Goal: Task Accomplishment & Management: Manage account settings

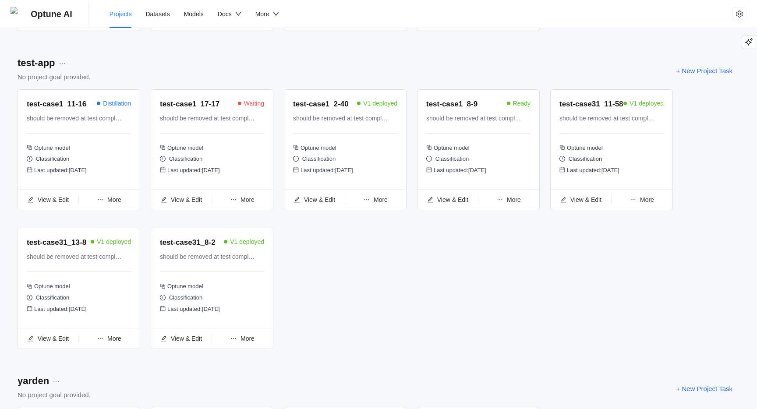
scroll to position [1038, 0]
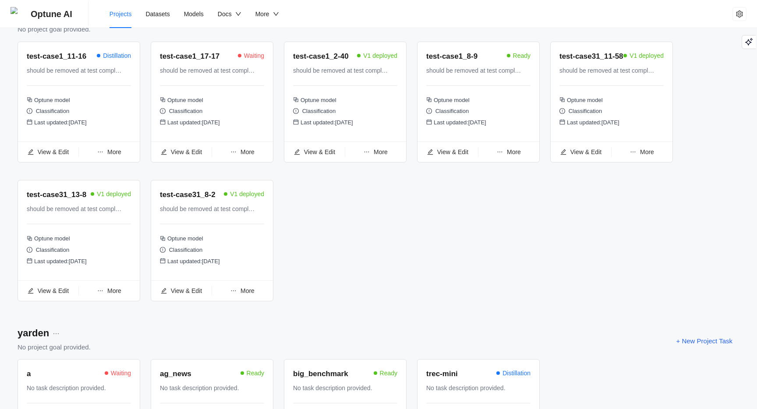
click at [113, 294] on span "More" at bounding box center [114, 290] width 14 height 7
click at [107, 222] on span "Undeploy Task" at bounding box center [109, 221] width 47 height 10
click at [341, 270] on div "test-case1_11-16 Distillation should be removed at test completion Optune model…" at bounding box center [379, 175] width 722 height 267
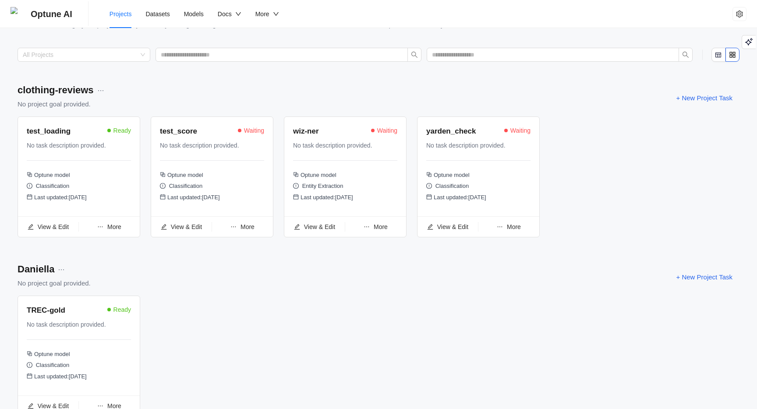
scroll to position [0, 0]
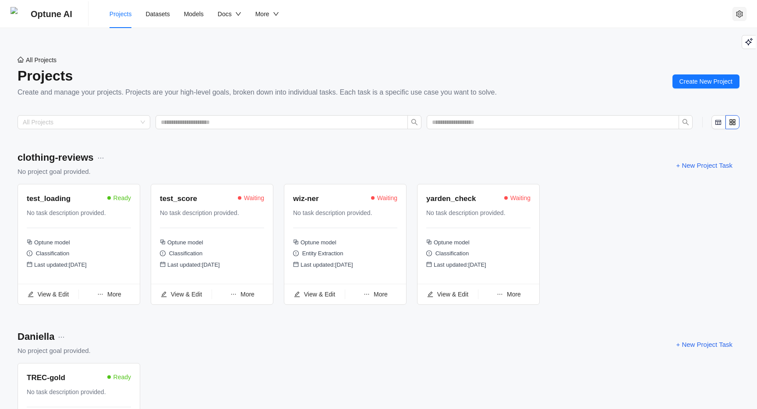
click at [738, 15] on icon "setting" at bounding box center [739, 14] width 7 height 7
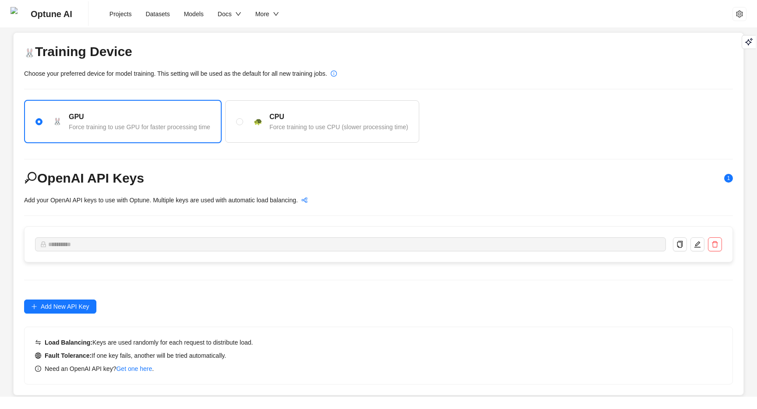
click at [58, 18] on span "Optune AI" at bounding box center [52, 14] width 42 height 28
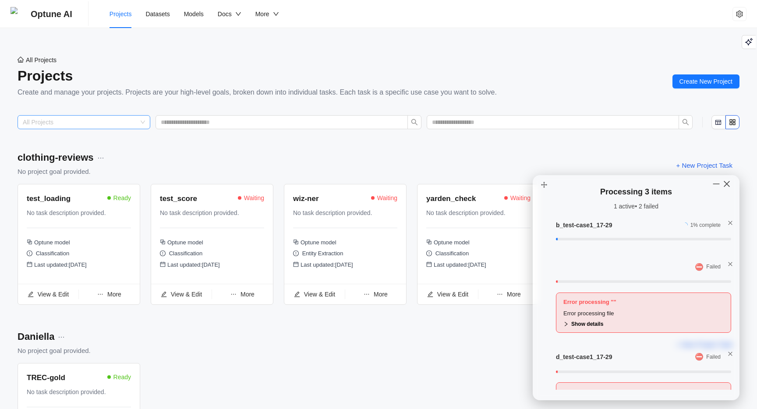
click at [122, 124] on input "search" at bounding box center [80, 122] width 114 height 13
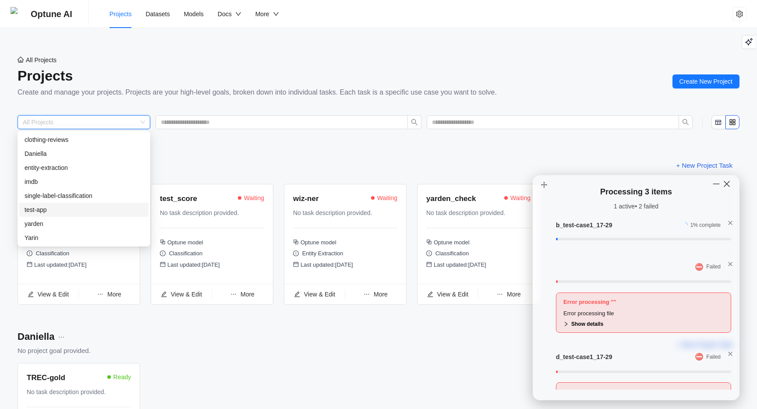
click at [73, 208] on div "test-app" at bounding box center [84, 210] width 119 height 10
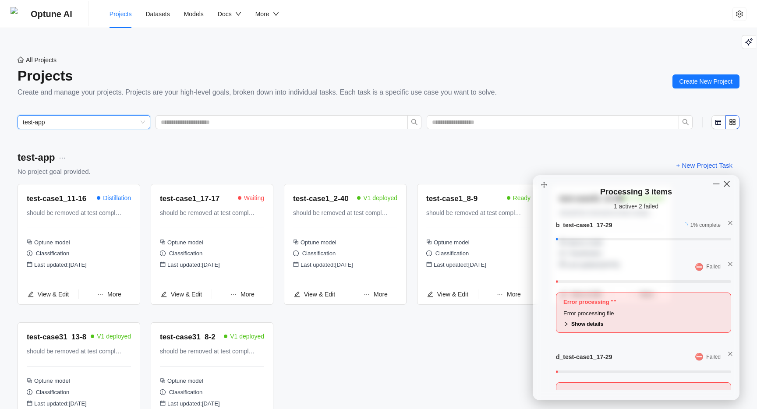
scroll to position [85, 0]
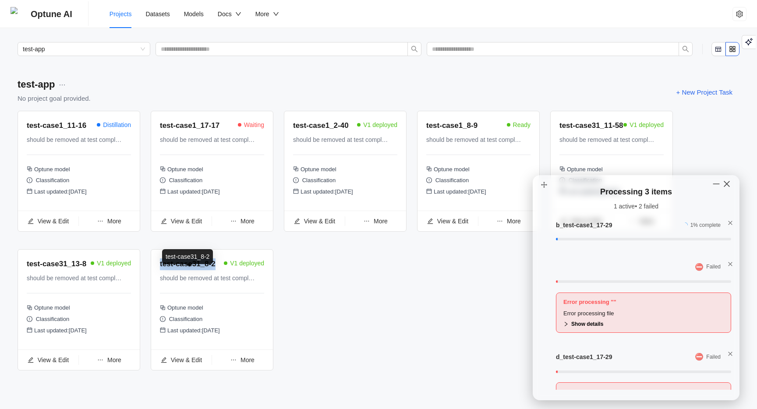
drag, startPoint x: 219, startPoint y: 263, endPoint x: 160, endPoint y: 266, distance: 58.8
click at [160, 266] on div "test-case31_8-2 V1 deployed" at bounding box center [212, 264] width 104 height 13
copy div "test-case31_8-2"
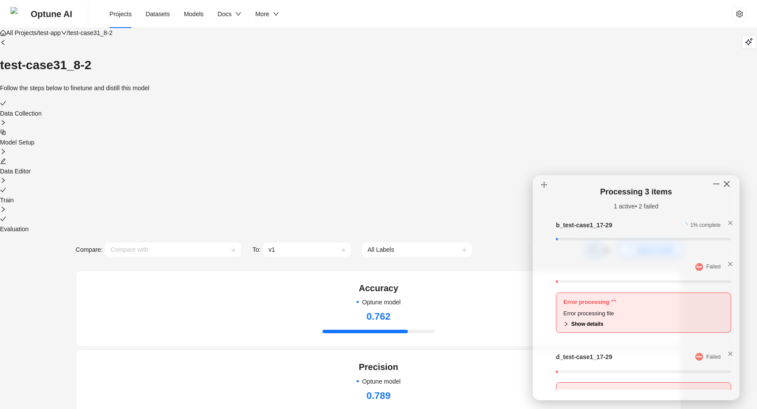
click at [121, 15] on span "Projects" at bounding box center [121, 14] width 22 height 7
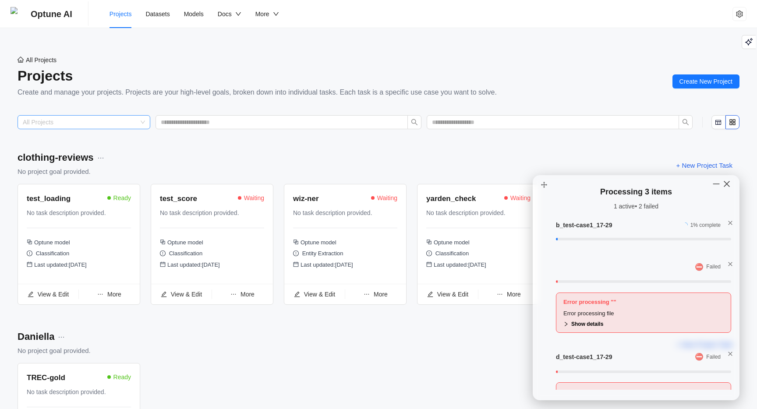
click at [90, 129] on input "search" at bounding box center [80, 122] width 114 height 13
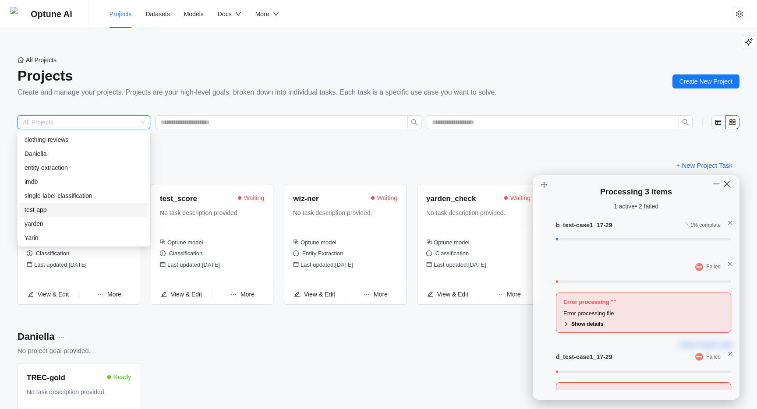
click at [60, 211] on div "test-app" at bounding box center [84, 210] width 119 height 10
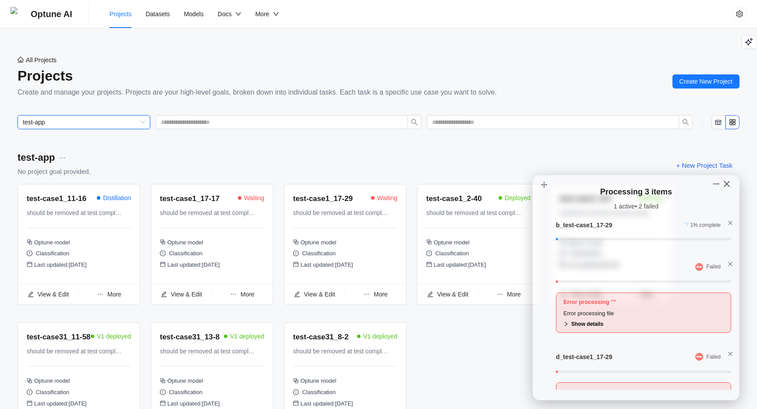
scroll to position [85, 0]
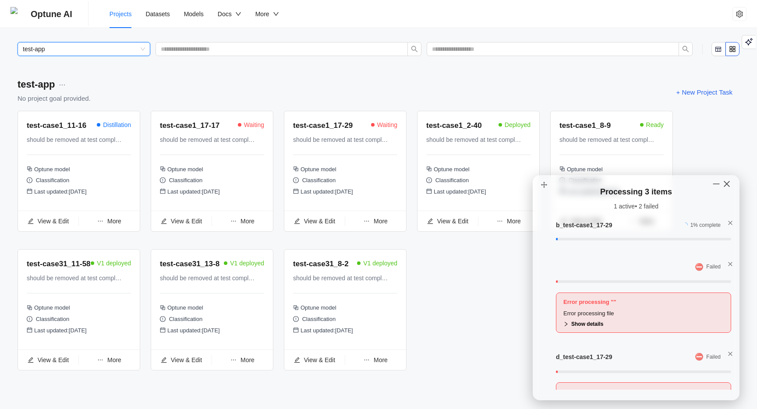
click at [513, 218] on span "More" at bounding box center [514, 221] width 14 height 7
click at [505, 130] on span "Delete Task" at bounding box center [501, 133] width 32 height 7
click at [555, 109] on span "Yes" at bounding box center [553, 114] width 10 height 10
click at [730, 264] on icon "close" at bounding box center [730, 264] width 4 height 4
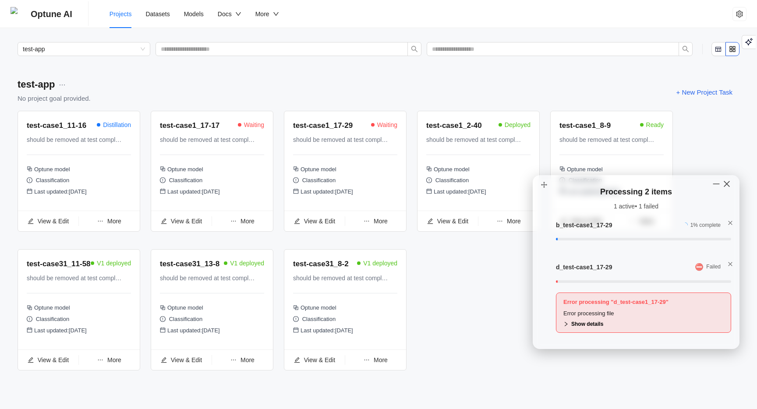
click at [566, 322] on icon "right" at bounding box center [565, 324] width 5 height 5
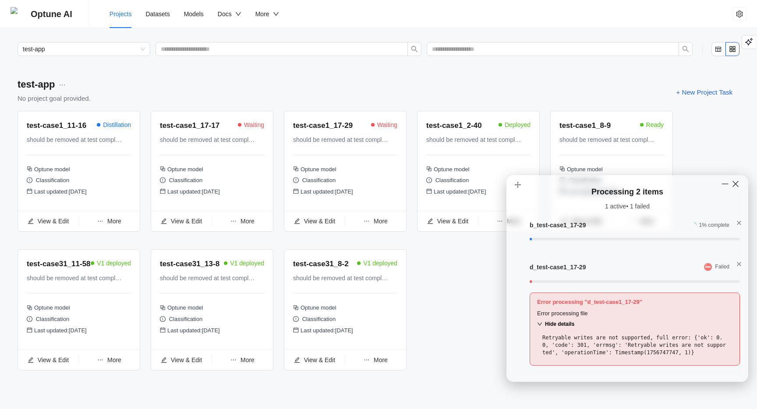
click at [739, 263] on icon "close" at bounding box center [738, 264] width 5 height 5
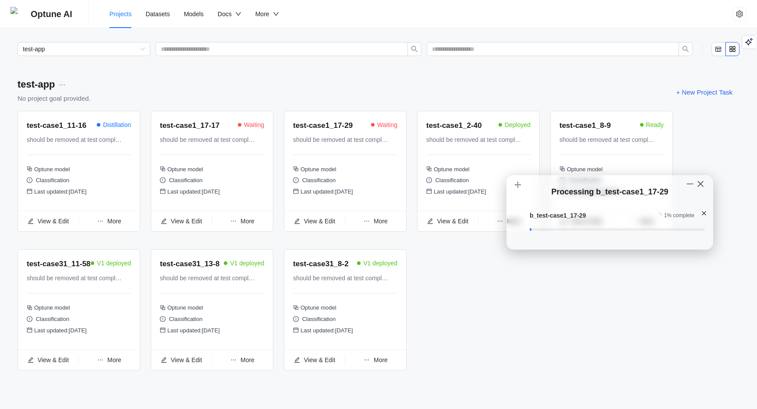
click at [706, 213] on icon "close" at bounding box center [703, 213] width 5 height 5
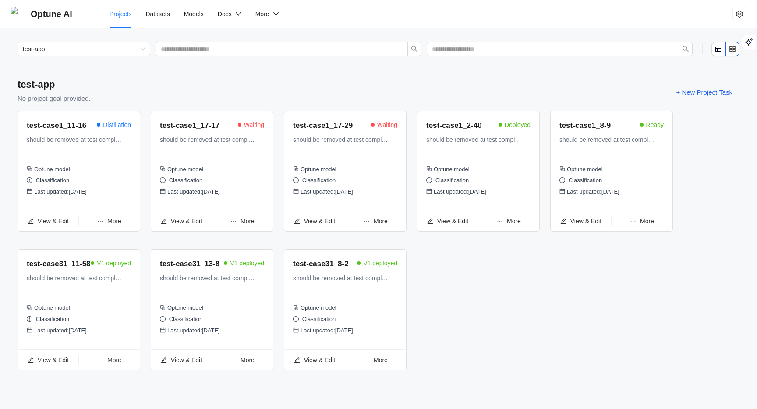
click at [498, 272] on div "test-case1_11-16 Distillation should be removed at test completion Optune model…" at bounding box center [379, 244] width 722 height 267
click at [642, 218] on span "More" at bounding box center [647, 221] width 14 height 7
click at [640, 116] on span "Delete Task" at bounding box center [635, 119] width 32 height 7
click at [691, 95] on span "Yes" at bounding box center [686, 100] width 10 height 10
click at [454, 323] on div "test-case1_11-16 Distillation should be removed at test completion Optune model…" at bounding box center [379, 244] width 722 height 267
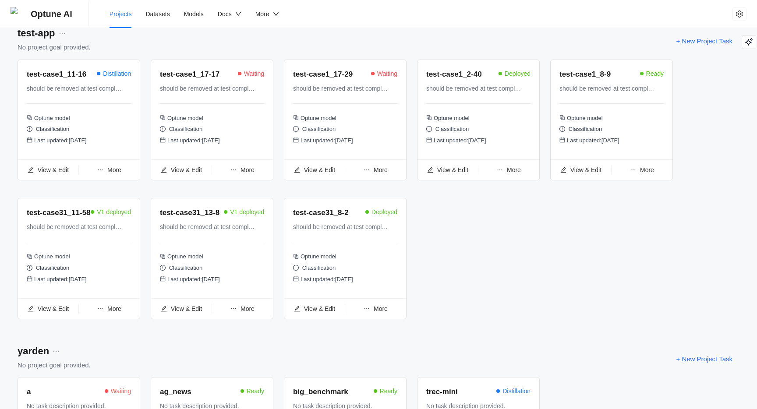
scroll to position [1021, 0]
click at [382, 312] on span "More" at bounding box center [381, 308] width 14 height 7
click at [374, 229] on span "Delete Task" at bounding box center [368, 228] width 32 height 7
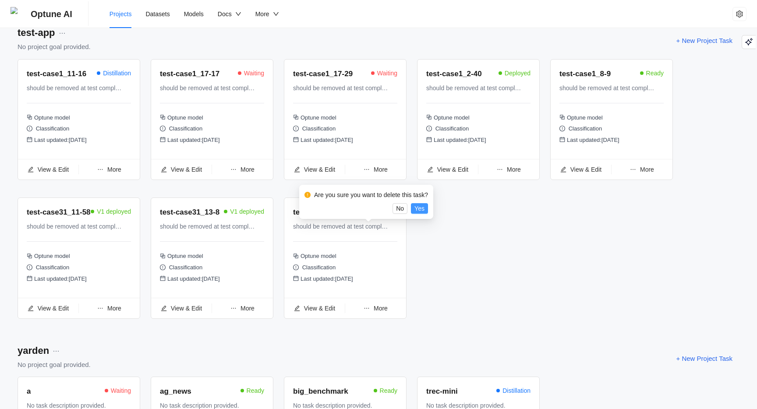
click at [424, 206] on span "Yes" at bounding box center [419, 209] width 10 height 10
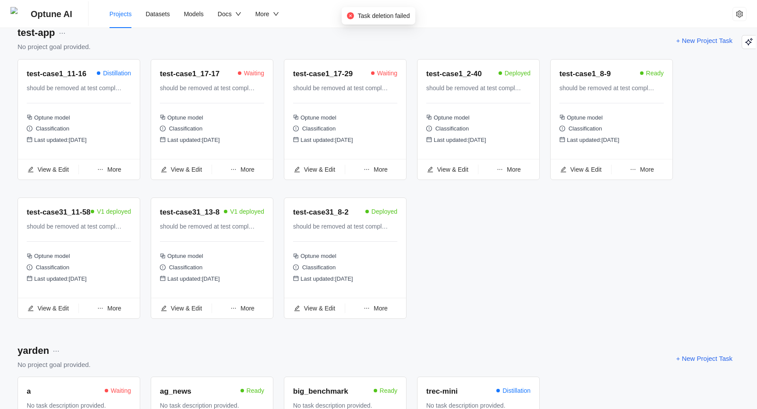
click at [437, 230] on div "test-case1_11-16 Distillation should be removed at test completion Optune model…" at bounding box center [379, 192] width 722 height 267
click at [458, 270] on div "test-case1_11-16 Distillation should be removed at test completion Optune model…" at bounding box center [379, 192] width 722 height 267
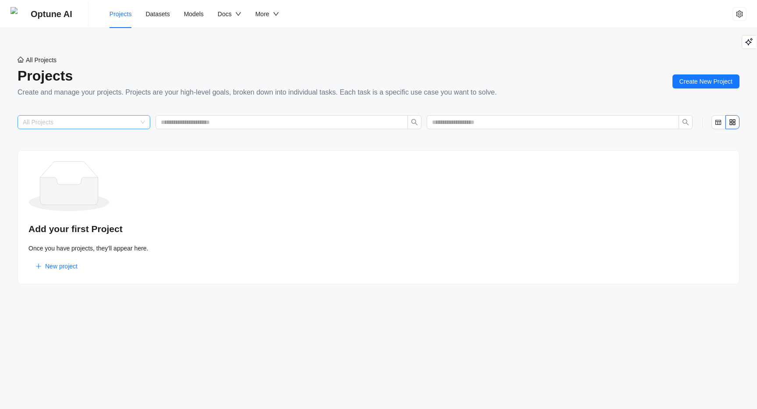
click at [128, 125] on input "search" at bounding box center [80, 122] width 114 height 13
click at [201, 69] on div "Projects" at bounding box center [257, 76] width 479 height 22
click at [523, 62] on div "All Projects Projects Create and manage your projects. Projects are your high-l…" at bounding box center [378, 79] width 757 height 58
click at [134, 122] on input "search" at bounding box center [80, 122] width 114 height 13
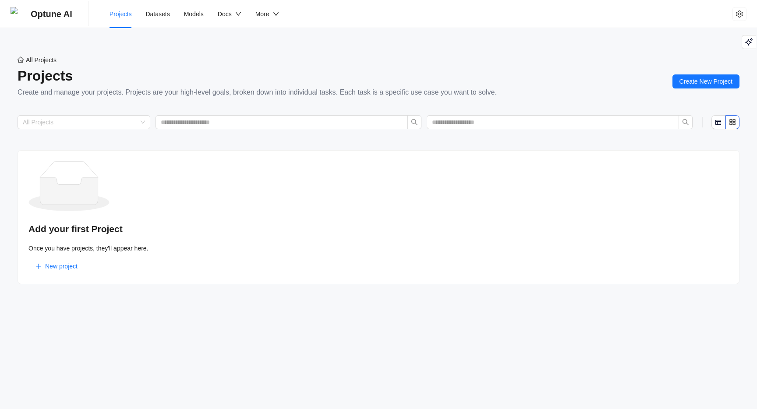
click at [240, 74] on div "Projects" at bounding box center [257, 76] width 479 height 22
click at [547, 74] on div "All Projects Projects Create and manage your projects. Projects are your high-l…" at bounding box center [378, 79] width 757 height 58
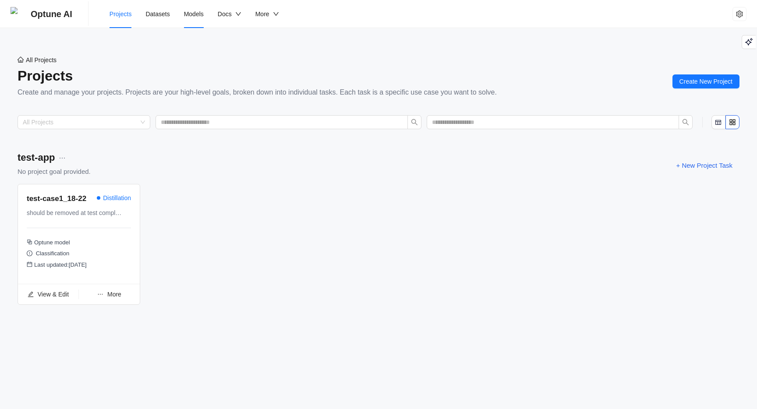
click at [199, 15] on span "Models" at bounding box center [194, 14] width 20 height 7
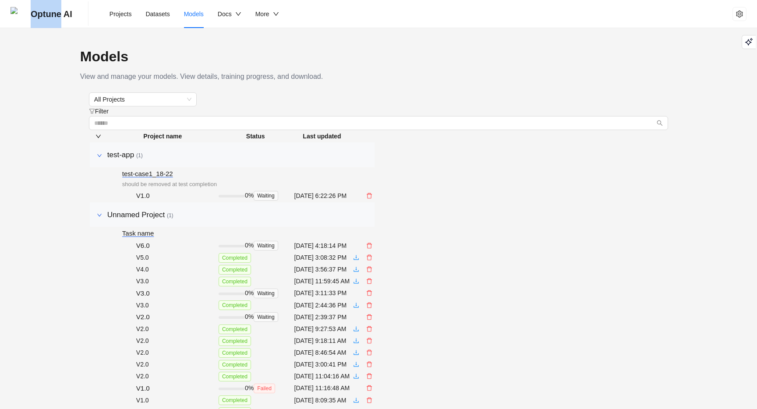
click at [57, 12] on span "Optune AI" at bounding box center [52, 14] width 42 height 28
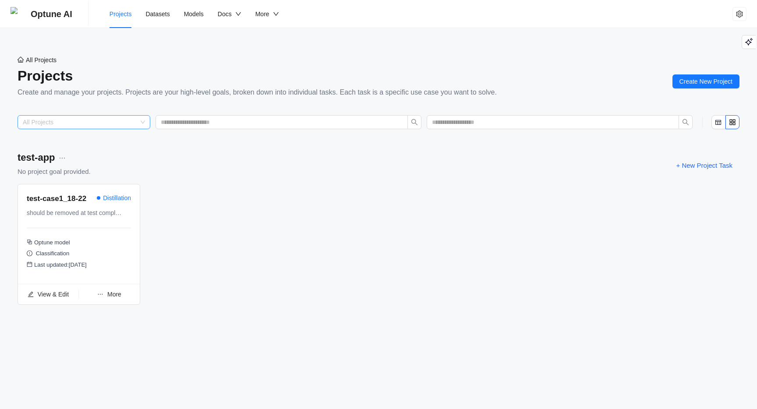
click at [138, 120] on span at bounding box center [84, 122] width 122 height 13
click at [156, 104] on div "All Projects Projects Create and manage your projects. Projects are your high-l…" at bounding box center [257, 81] width 479 height 54
click at [740, 14] on icon "setting" at bounding box center [739, 14] width 7 height 7
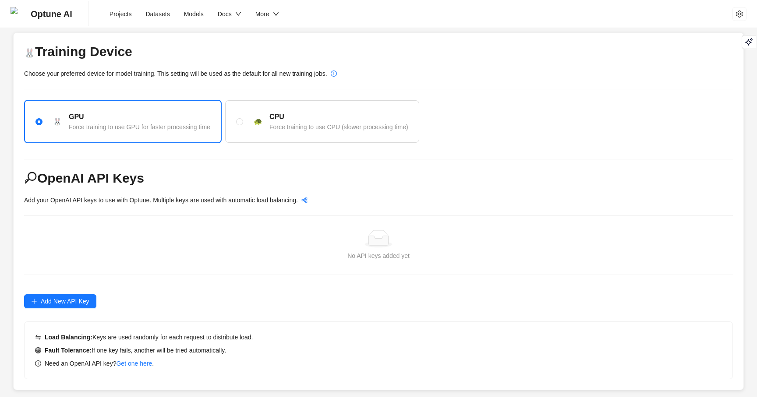
click at [87, 298] on span "Add New API Key" at bounding box center [65, 302] width 49 height 10
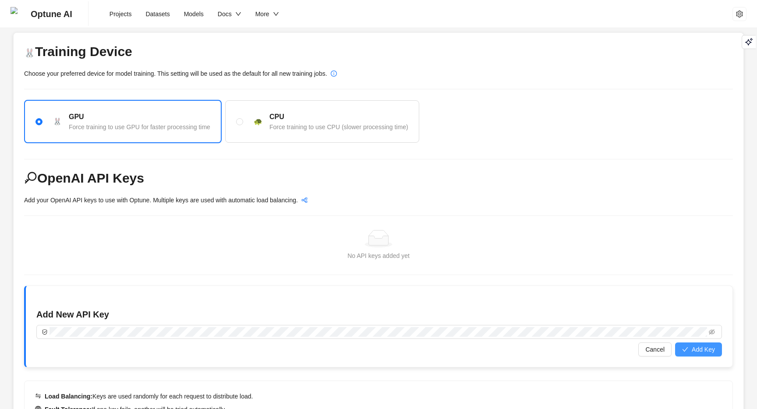
click at [711, 347] on span "Add Key" at bounding box center [703, 350] width 23 height 10
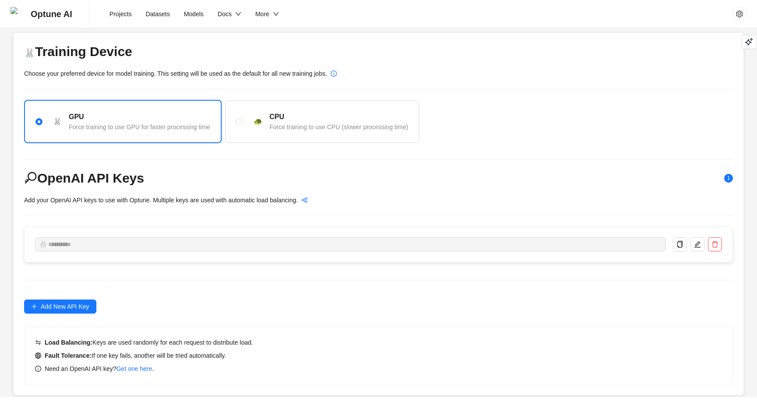
click at [55, 16] on span "Optune AI" at bounding box center [52, 14] width 42 height 28
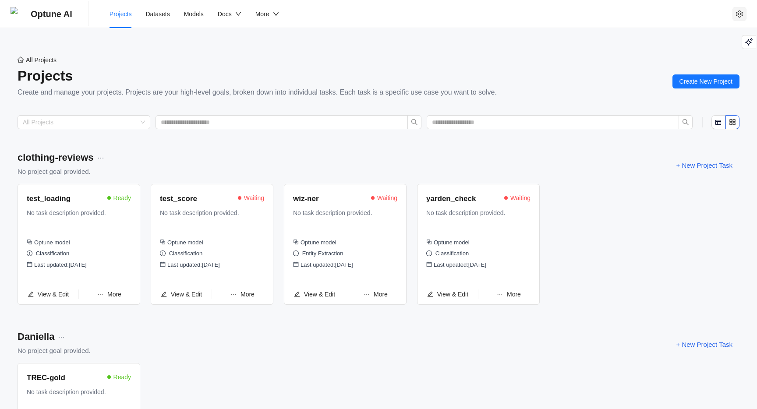
click at [737, 11] on icon "setting" at bounding box center [739, 13] width 7 height 7
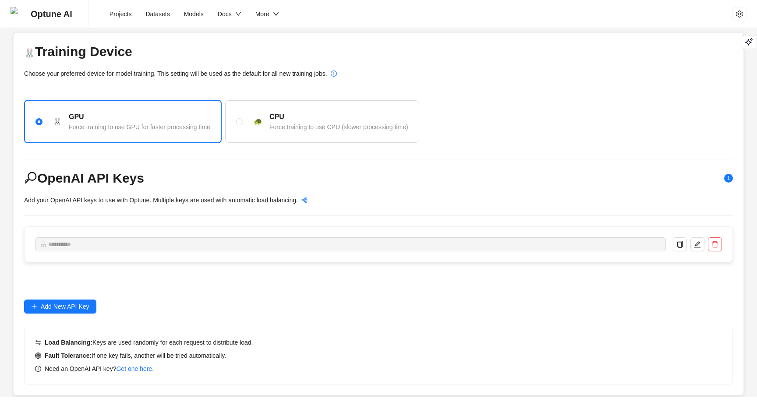
click at [67, 20] on span "Optune AI" at bounding box center [52, 14] width 42 height 28
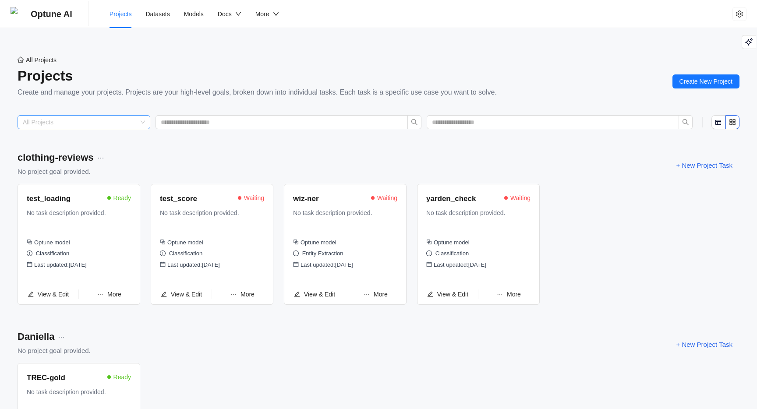
click at [88, 124] on input "search" at bounding box center [80, 122] width 114 height 13
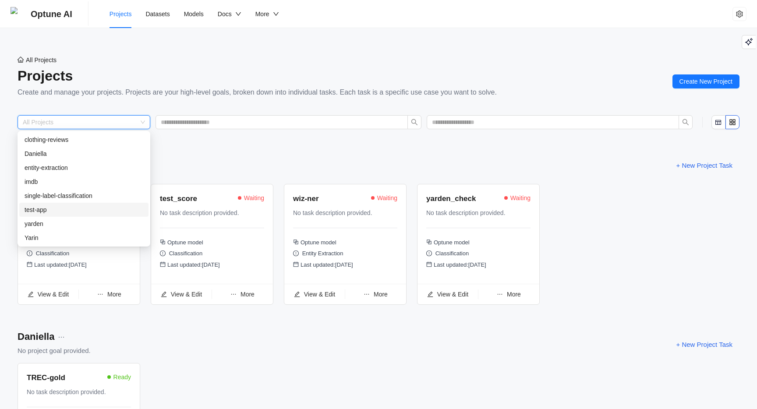
click at [54, 212] on div "test-app" at bounding box center [84, 210] width 119 height 10
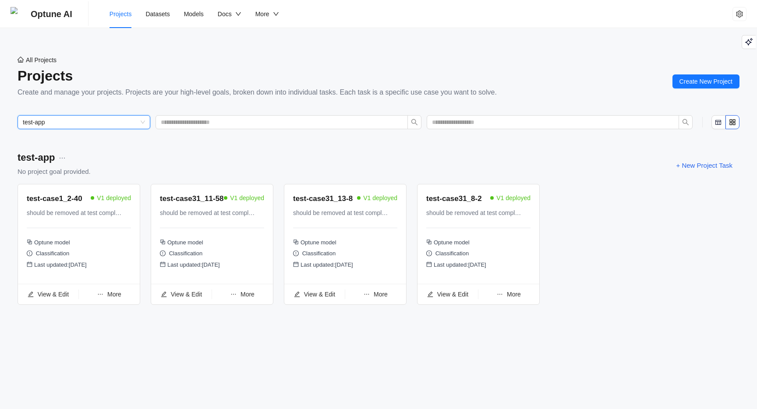
click at [245, 163] on div "test-app No project goal provided. + New Project Task" at bounding box center [379, 165] width 722 height 30
click at [516, 296] on span "More" at bounding box center [514, 294] width 14 height 7
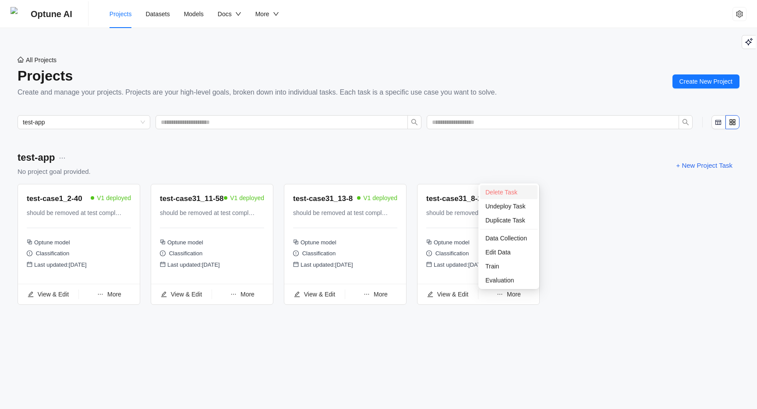
click at [510, 193] on span "Delete Task" at bounding box center [501, 192] width 32 height 7
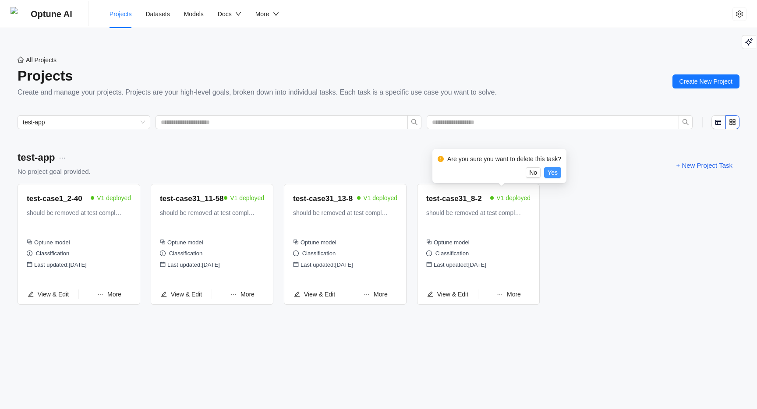
click at [556, 173] on span "Yes" at bounding box center [553, 173] width 10 height 10
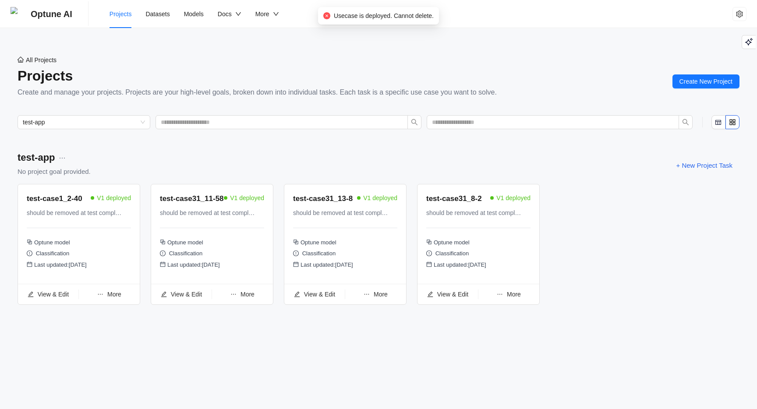
click at [516, 297] on span "More" at bounding box center [514, 294] width 14 height 7
click at [501, 205] on span "Undeploy Task" at bounding box center [508, 206] width 47 height 10
click at [385, 299] on div "More" at bounding box center [375, 295] width 61 height 10
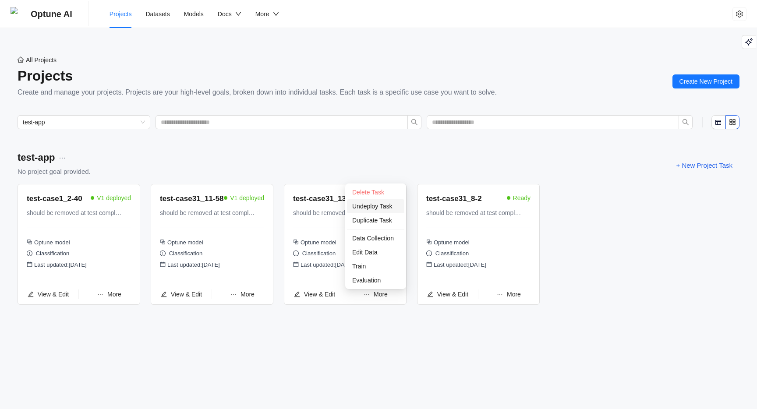
click at [370, 204] on span "Undeploy Task" at bounding box center [375, 206] width 47 height 10
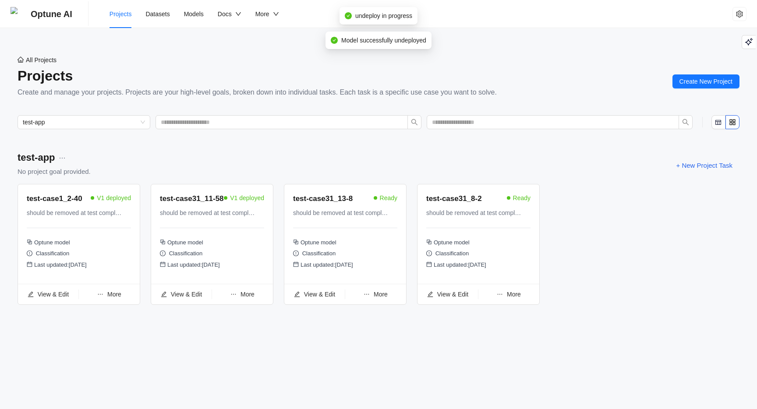
click at [248, 299] on div "More" at bounding box center [242, 295] width 61 height 10
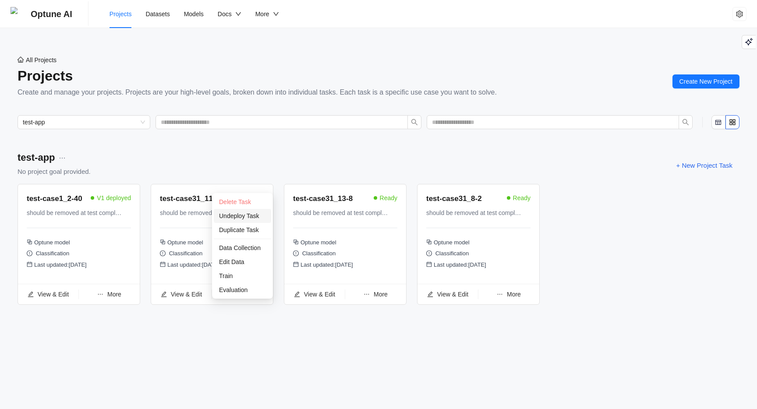
click at [240, 215] on span "Undeploy Task" at bounding box center [242, 216] width 47 height 10
click at [110, 298] on span "More" at bounding box center [114, 294] width 14 height 7
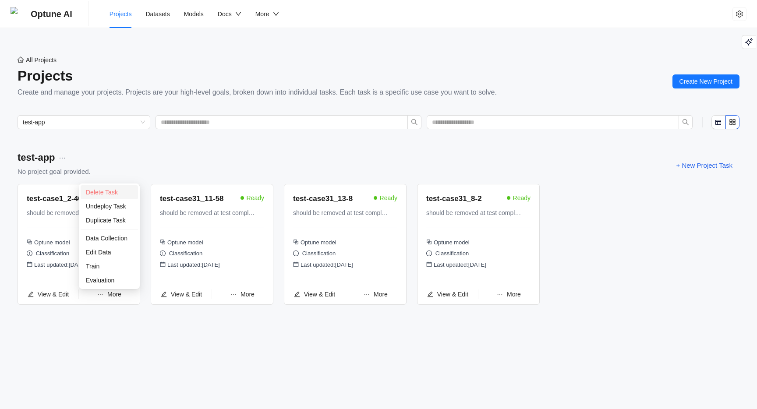
click at [110, 190] on span "Delete Task" at bounding box center [102, 192] width 32 height 7
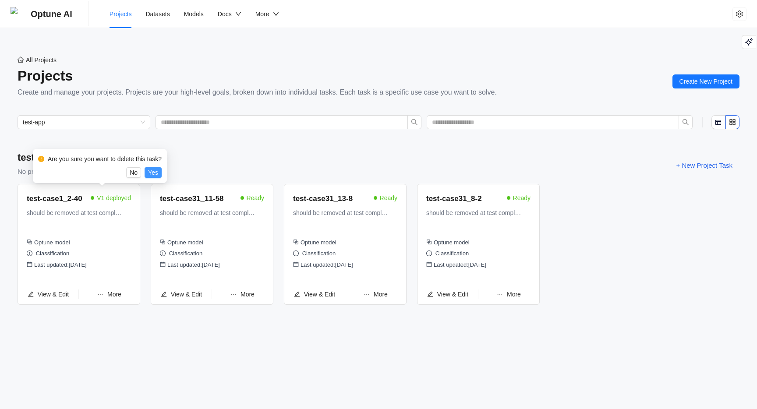
click at [158, 173] on span "Yes" at bounding box center [153, 173] width 10 height 10
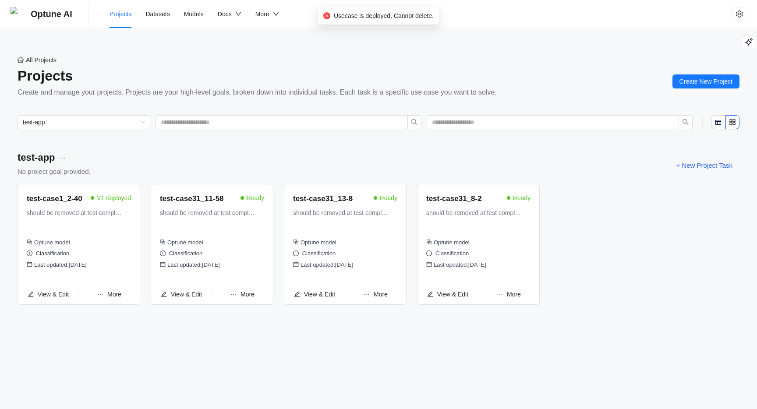
click at [112, 291] on div "More" at bounding box center [109, 295] width 61 height 10
click at [107, 208] on span "Undeploy Task" at bounding box center [109, 206] width 47 height 10
click at [113, 294] on span "More" at bounding box center [114, 294] width 14 height 7
click at [108, 195] on span "Delete Task" at bounding box center [102, 192] width 32 height 7
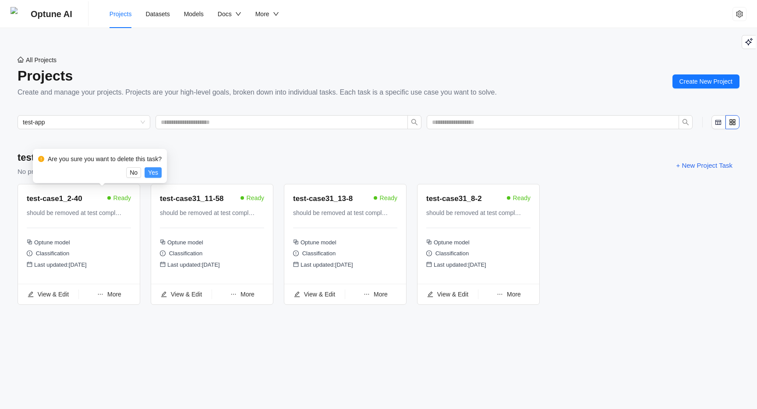
click at [155, 173] on span "Yes" at bounding box center [153, 173] width 10 height 10
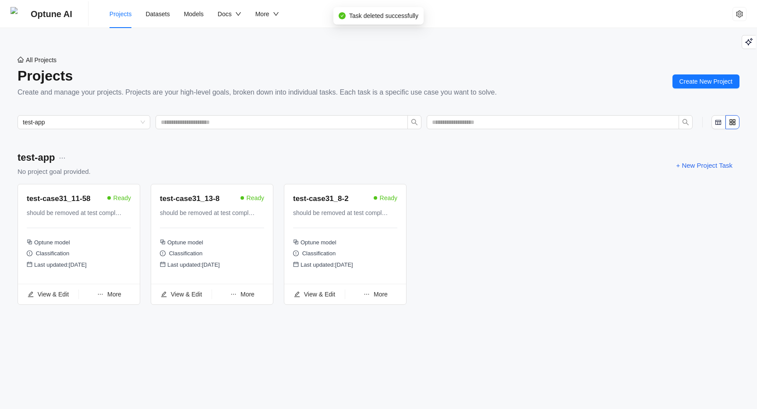
click at [111, 296] on span "More" at bounding box center [114, 294] width 14 height 7
click at [106, 191] on span "Delete Task" at bounding box center [102, 192] width 32 height 7
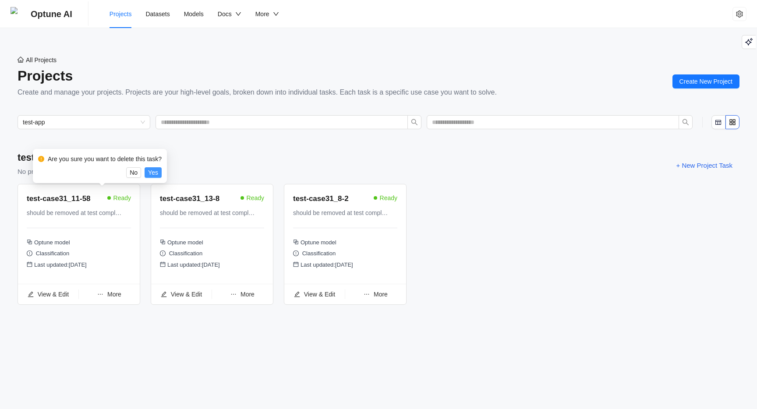
click at [153, 170] on span "Yes" at bounding box center [153, 173] width 10 height 10
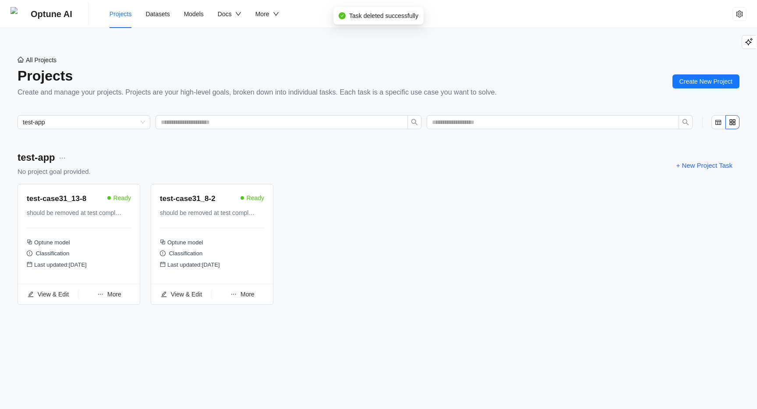
click at [115, 296] on span "More" at bounding box center [114, 294] width 14 height 7
click at [114, 191] on span "Delete Task" at bounding box center [102, 192] width 32 height 7
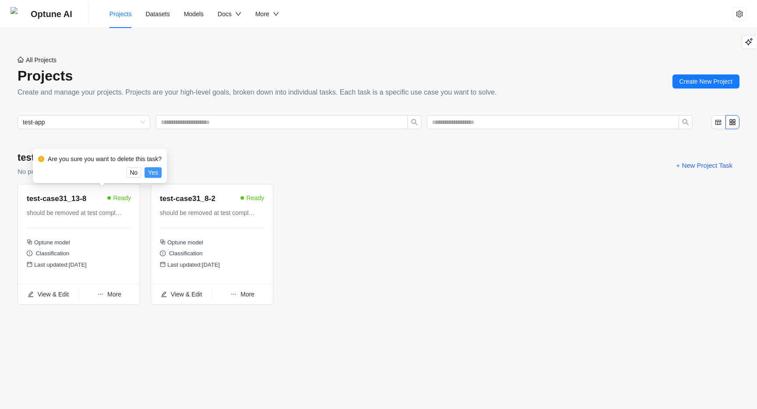
click at [158, 171] on span "Yes" at bounding box center [153, 173] width 10 height 10
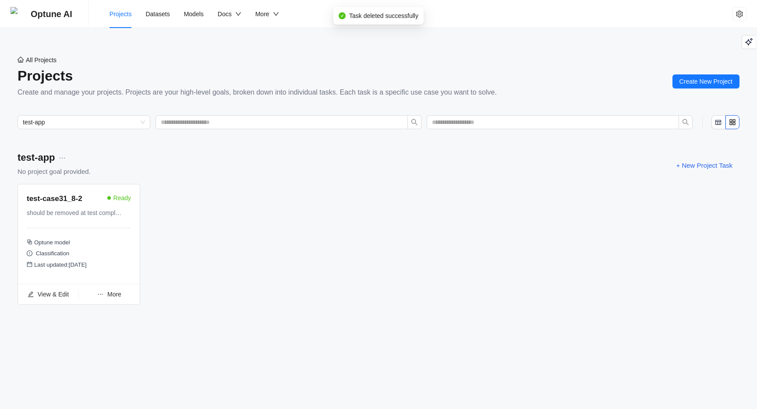
click at [111, 295] on span "More" at bounding box center [114, 294] width 14 height 7
click at [113, 192] on span "Delete Task" at bounding box center [102, 192] width 32 height 7
click at [157, 171] on span "Yes" at bounding box center [153, 173] width 10 height 10
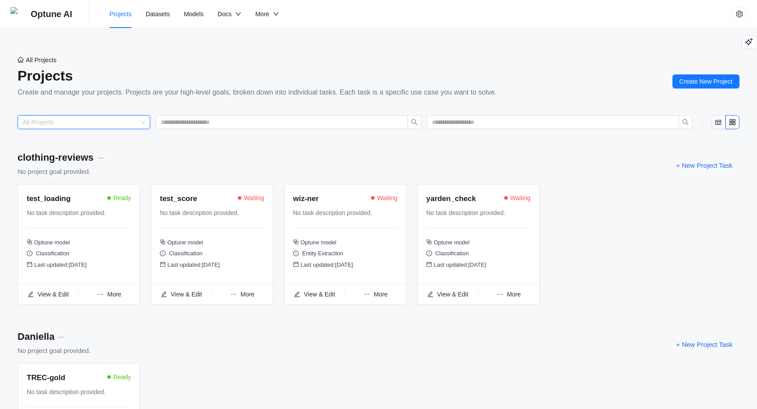
click at [81, 125] on input "search" at bounding box center [80, 122] width 114 height 13
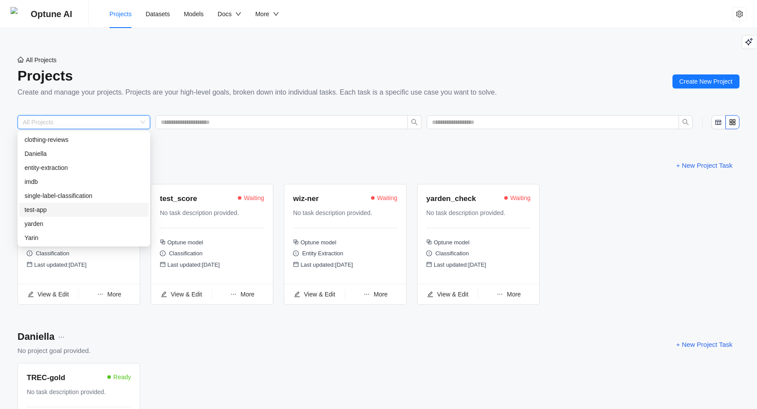
click at [53, 204] on div "test-app" at bounding box center [83, 210] width 129 height 14
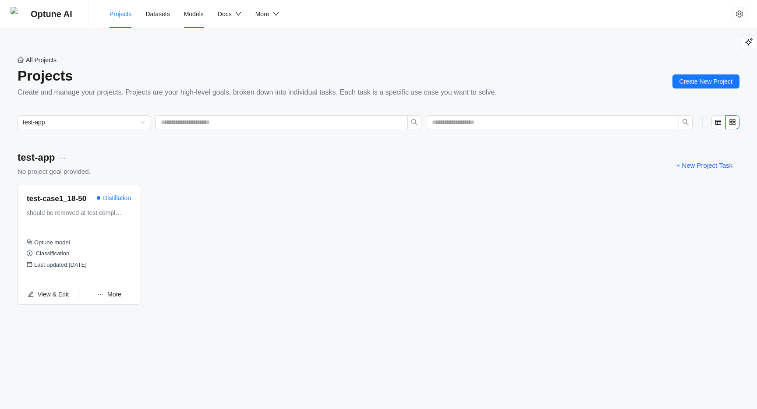
click at [199, 14] on span "Models" at bounding box center [194, 14] width 20 height 7
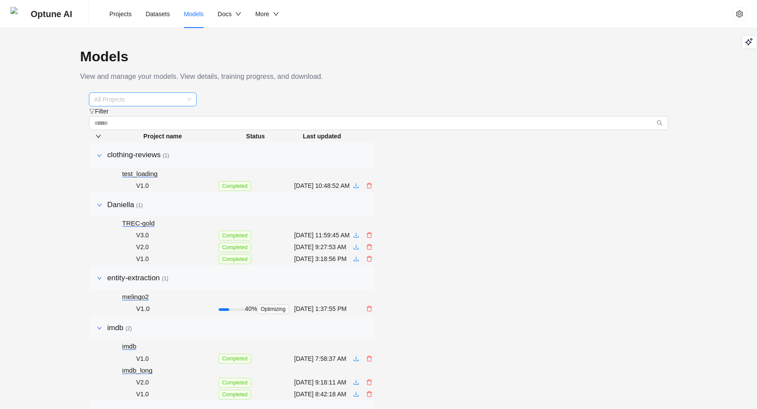
click at [188, 106] on span "All Projects" at bounding box center [142, 99] width 97 height 13
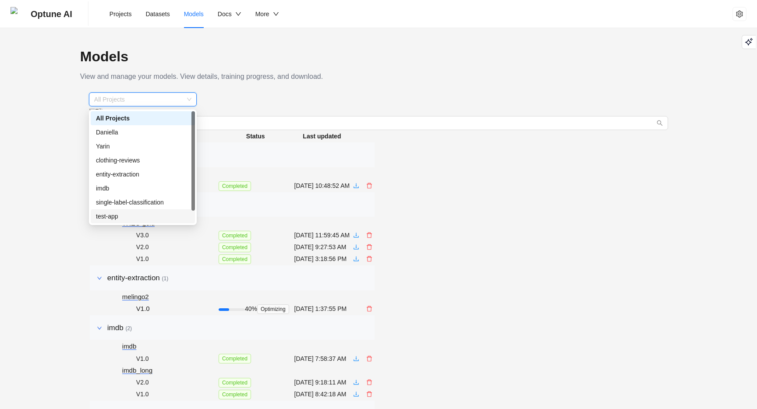
click at [124, 214] on div "test-app" at bounding box center [143, 217] width 94 height 10
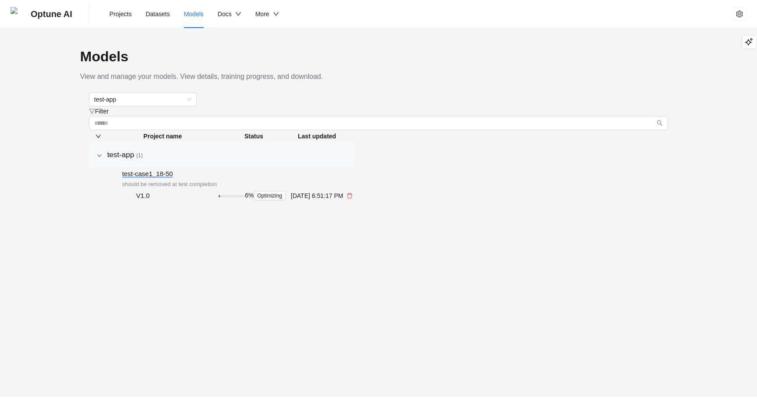
click at [60, 12] on span "Optune AI" at bounding box center [52, 14] width 42 height 28
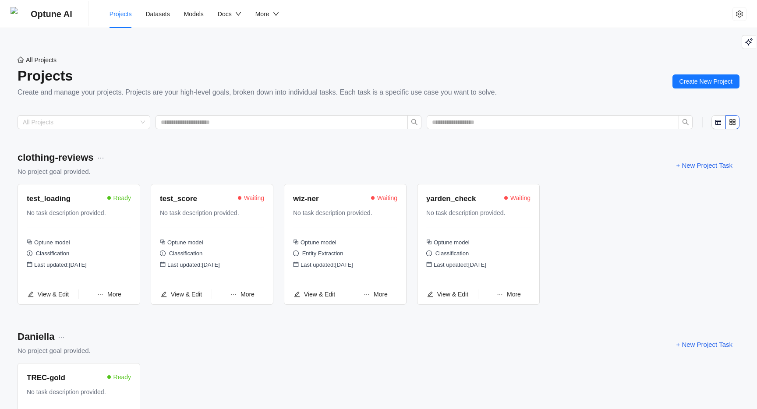
click at [113, 294] on span "More" at bounding box center [114, 294] width 14 height 7
click at [108, 251] on span "Edit Data" at bounding box center [109, 252] width 47 height 10
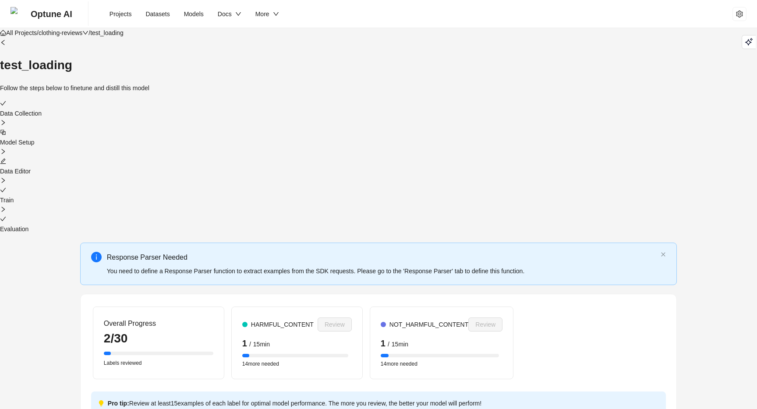
click at [277, 60] on div "test_loading Follow the steps below to finetune and distill this model" at bounding box center [378, 65] width 757 height 55
click at [195, 20] on li "Models" at bounding box center [194, 14] width 34 height 28
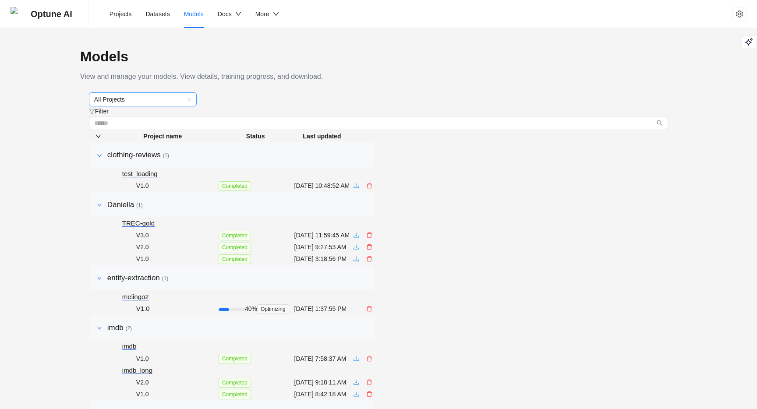
click at [187, 102] on icon "down" at bounding box center [189, 99] width 5 height 5
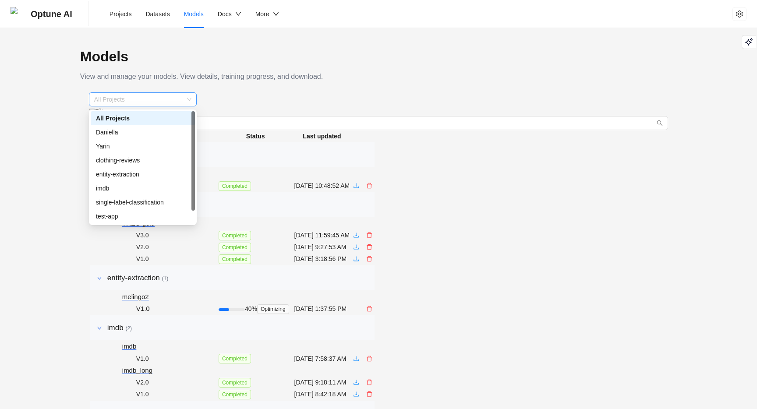
click at [167, 103] on span "All Projects" at bounding box center [142, 99] width 97 height 13
click at [130, 212] on div "test-app" at bounding box center [143, 217] width 94 height 10
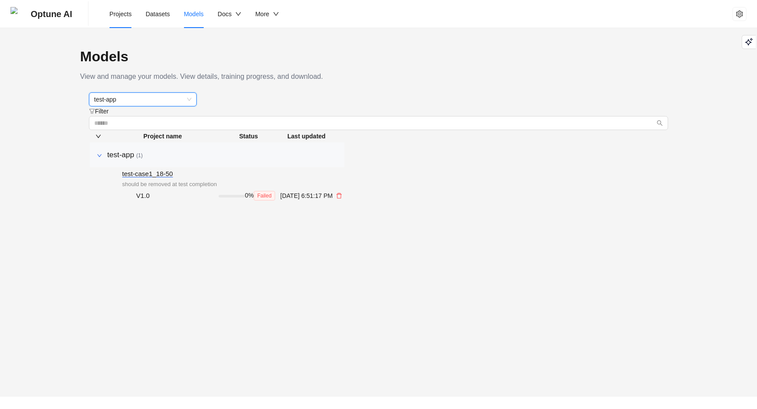
click at [123, 15] on span "Projects" at bounding box center [121, 14] width 22 height 7
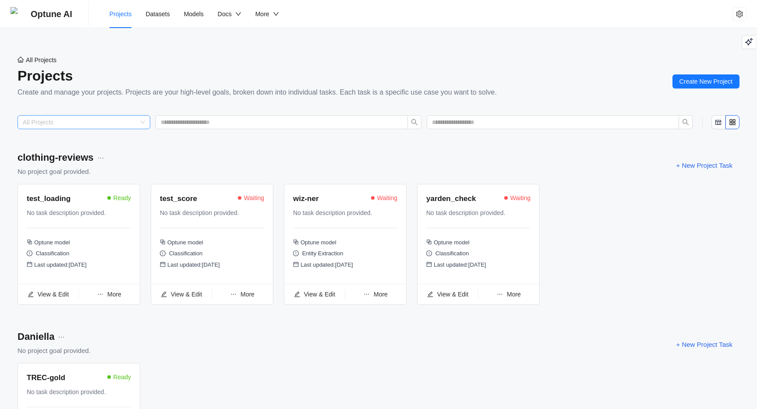
click at [126, 128] on input "search" at bounding box center [80, 122] width 114 height 13
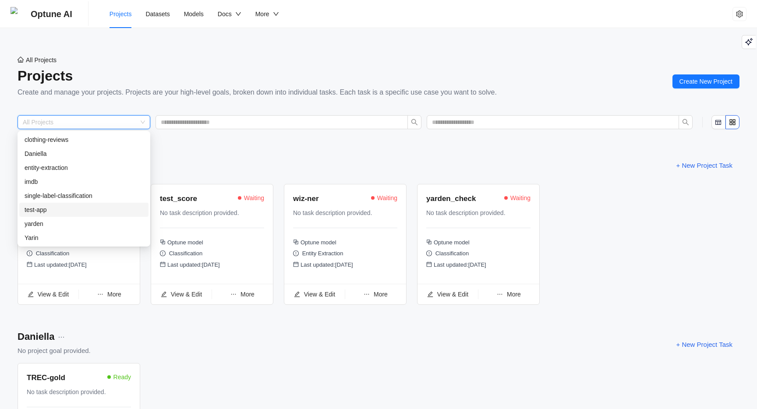
click at [57, 209] on div "test-app" at bounding box center [84, 210] width 119 height 10
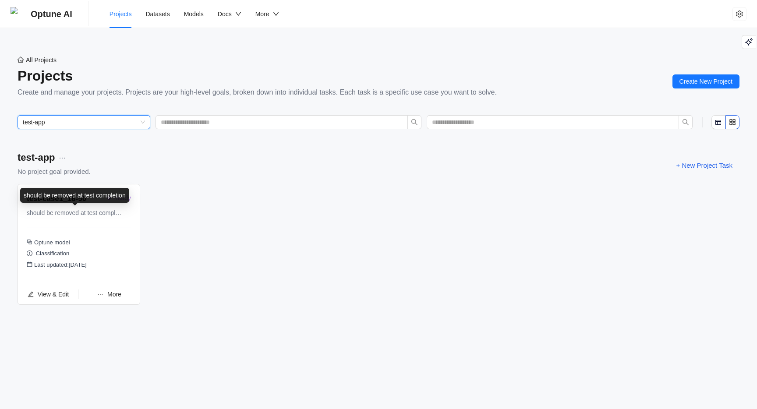
click at [284, 277] on div "test-case1_18-50 Ready should be removed at test completion Optune model Classi…" at bounding box center [379, 248] width 722 height 128
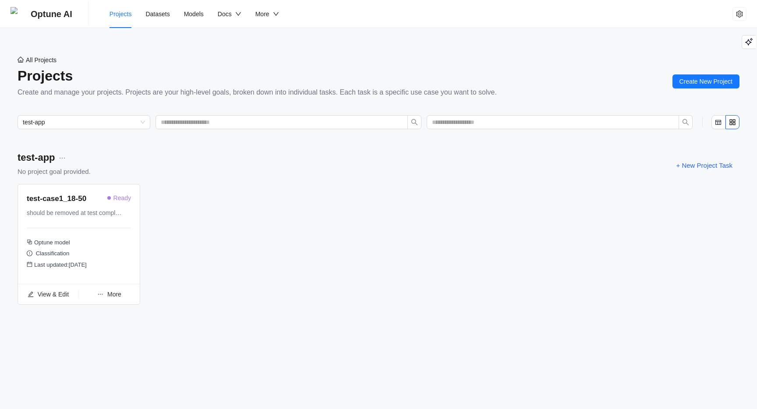
click at [113, 297] on span "More" at bounding box center [114, 294] width 14 height 7
click at [112, 267] on span "Train" at bounding box center [109, 267] width 47 height 10
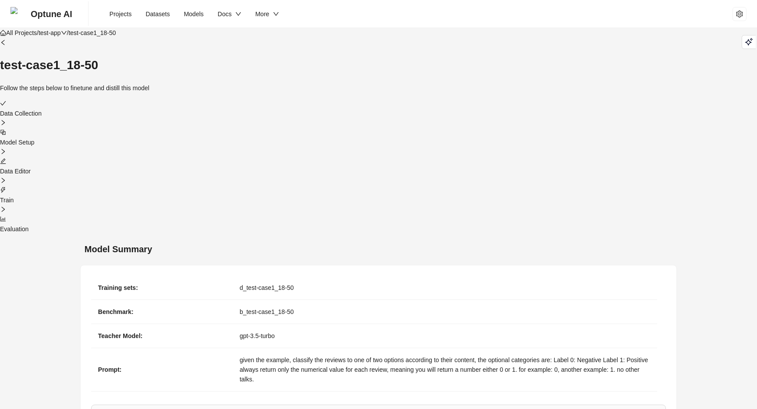
click at [124, 15] on span "Projects" at bounding box center [121, 14] width 22 height 7
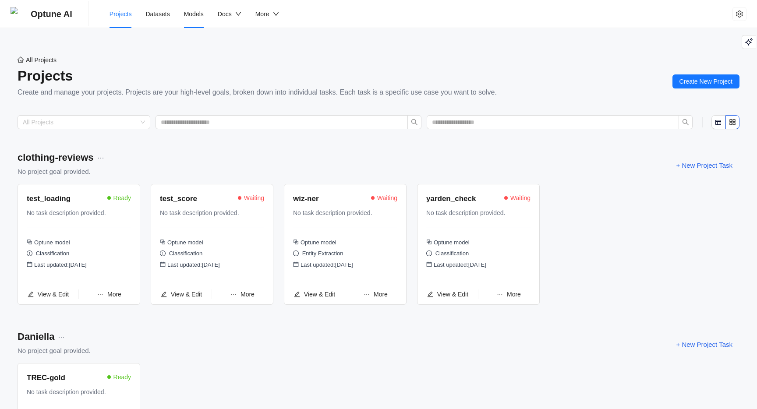
click at [195, 18] on li "Models" at bounding box center [194, 14] width 34 height 28
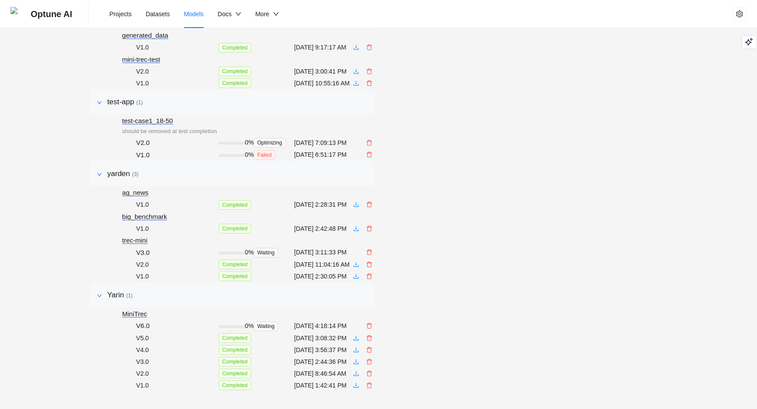
scroll to position [791, 0]
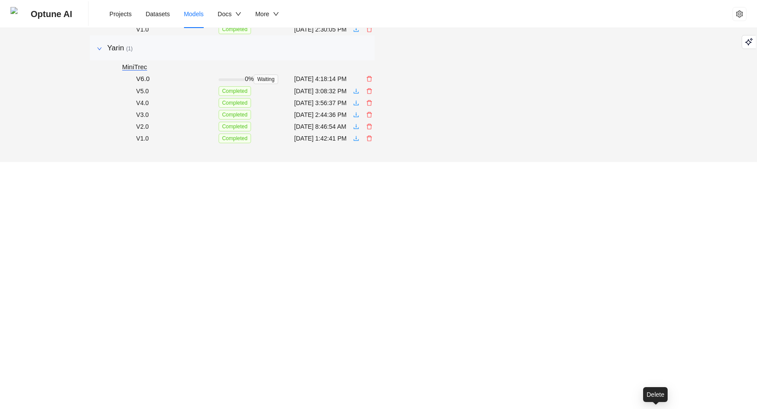
click at [372, 82] on icon "delete" at bounding box center [369, 79] width 6 height 6
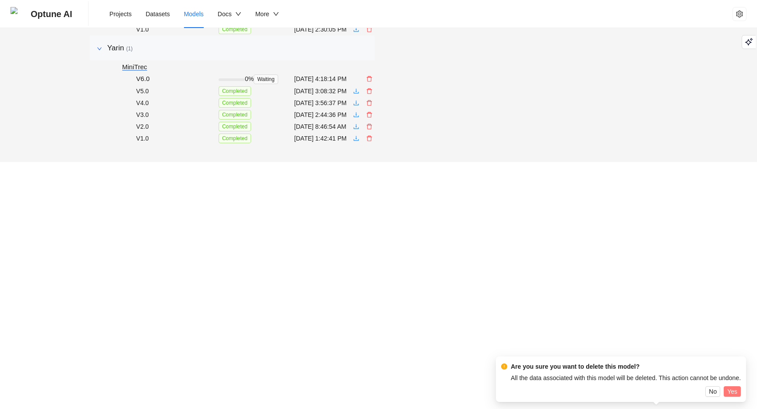
click at [737, 387] on span "Yes" at bounding box center [732, 392] width 10 height 10
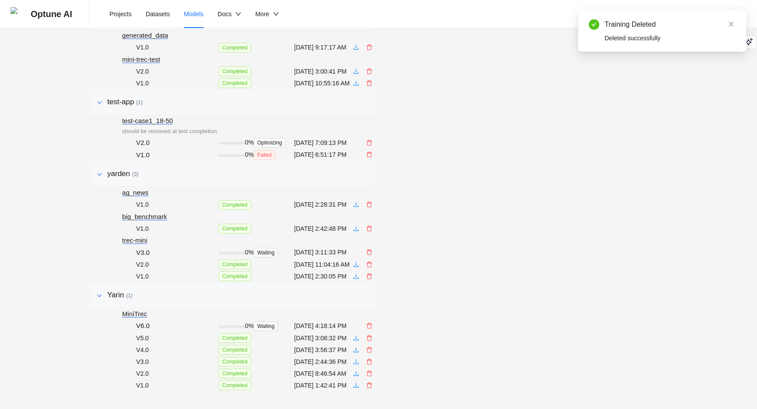
scroll to position [768, 0]
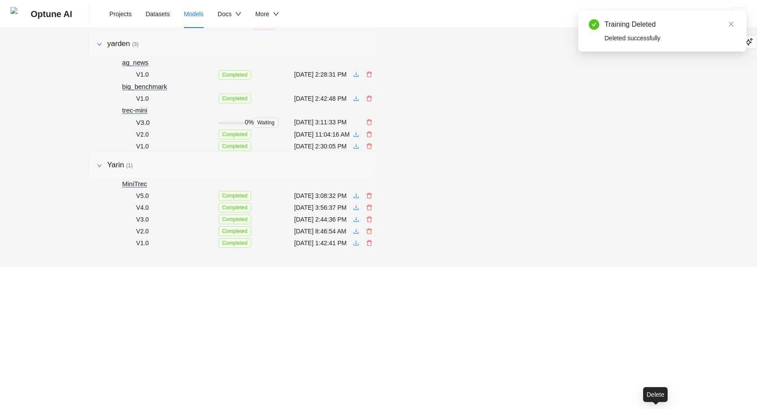
click at [372, 125] on icon "delete" at bounding box center [369, 122] width 6 height 6
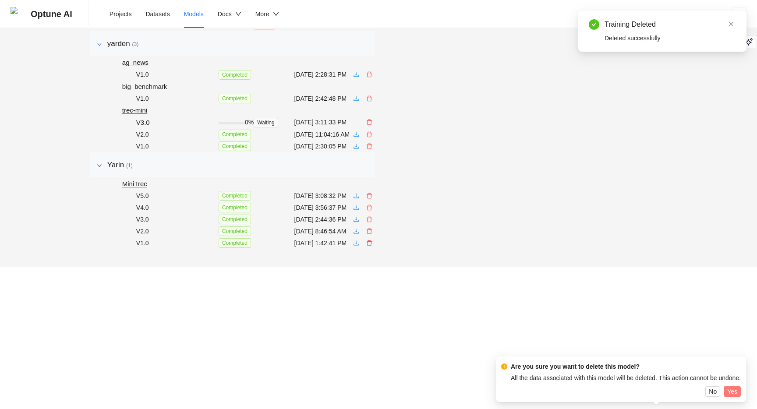
click at [737, 387] on span "Yes" at bounding box center [732, 392] width 10 height 10
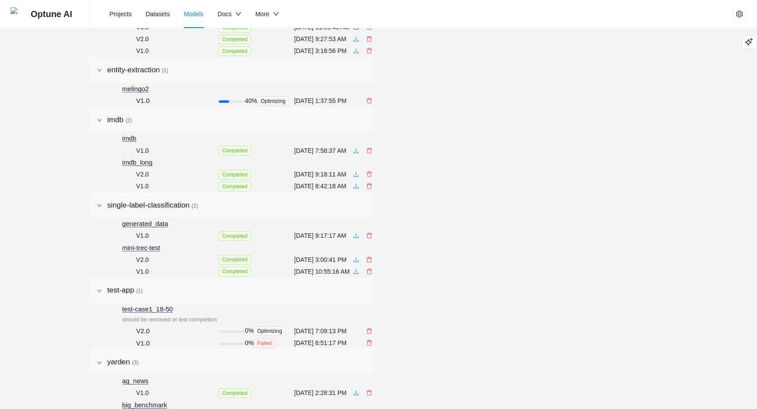
scroll to position [205, 0]
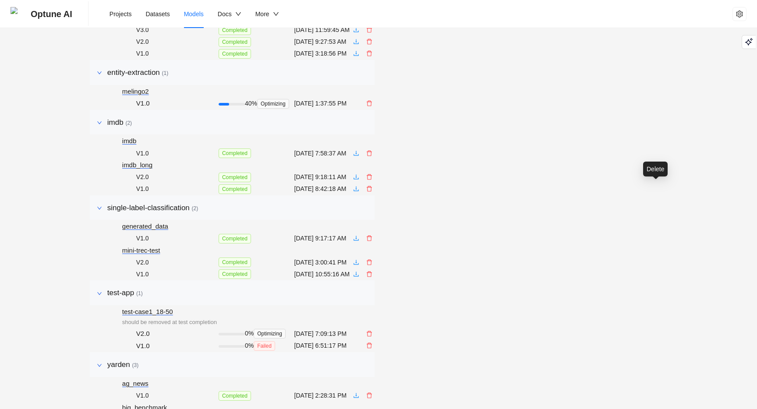
click at [374, 108] on button at bounding box center [369, 104] width 10 height 10
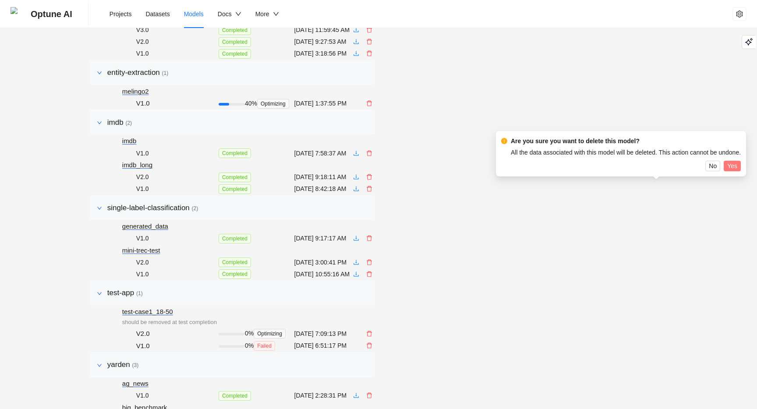
click at [737, 166] on span "Yes" at bounding box center [732, 166] width 10 height 10
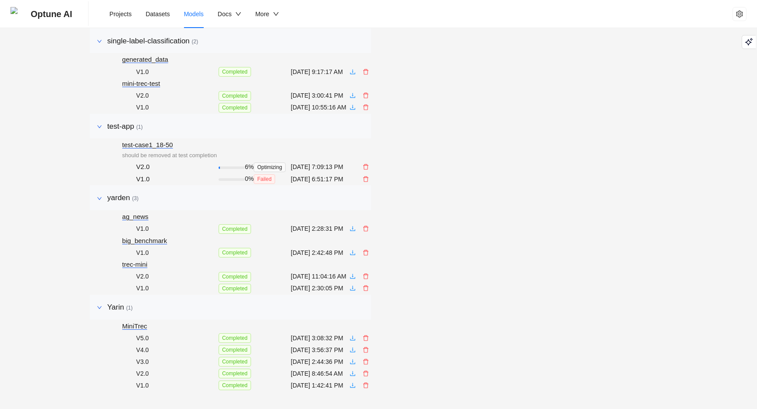
scroll to position [0, 0]
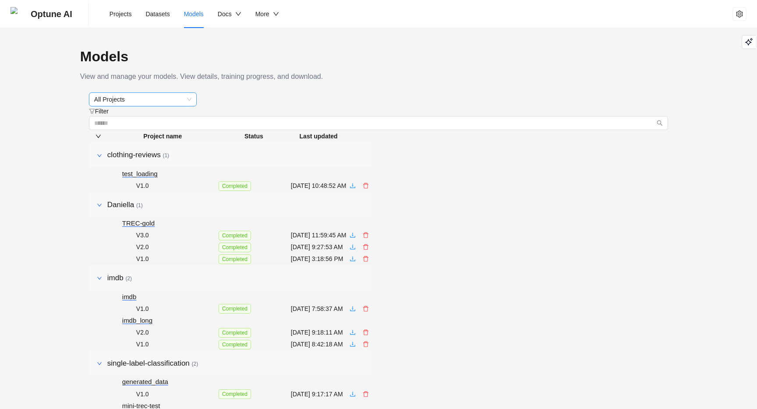
click at [171, 97] on span "All Projects" at bounding box center [142, 99] width 97 height 13
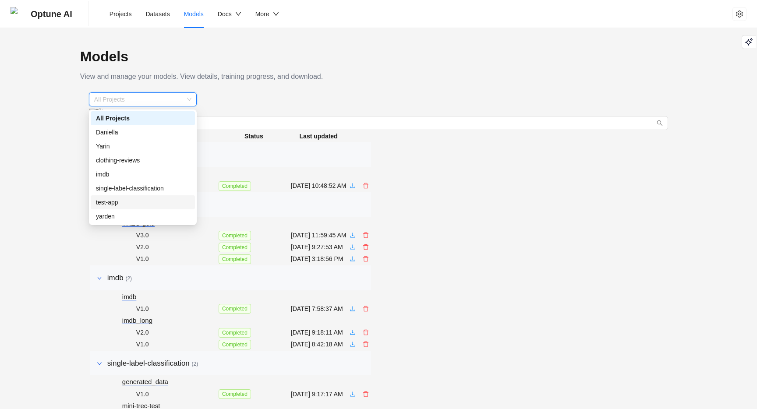
click at [145, 205] on div "test-app" at bounding box center [143, 203] width 94 height 10
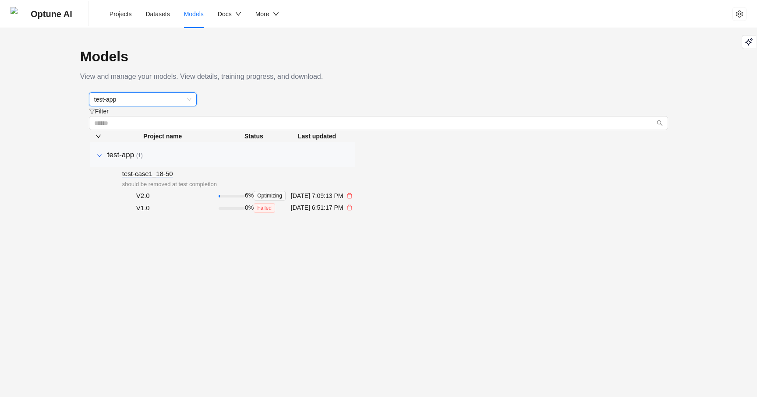
click at [65, 17] on span "Optune AI" at bounding box center [52, 14] width 42 height 28
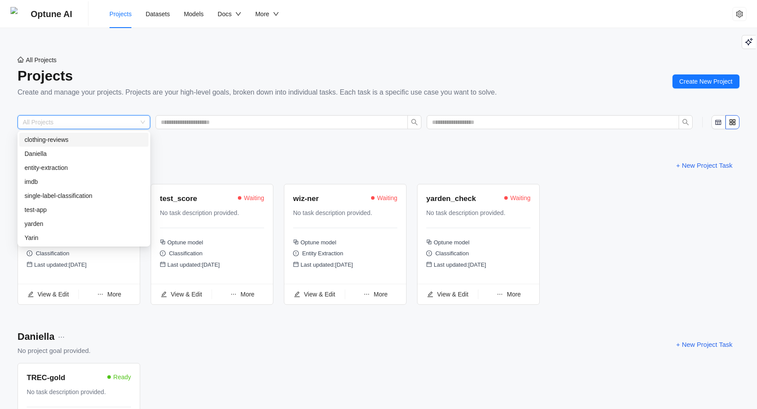
click at [115, 122] on input "search" at bounding box center [80, 122] width 114 height 13
click at [73, 211] on div "test-app" at bounding box center [84, 210] width 119 height 10
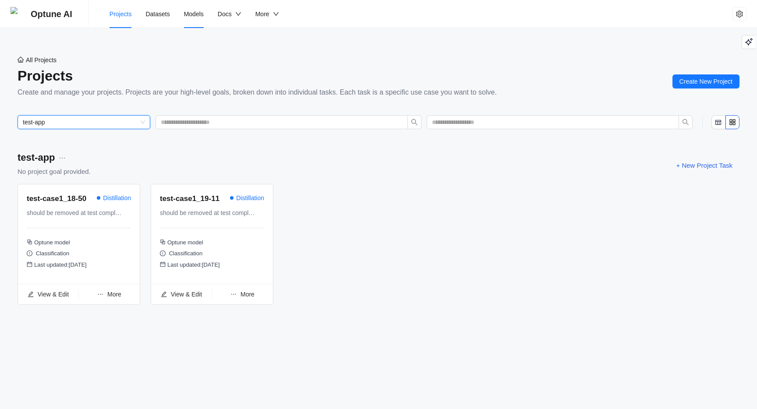
click at [199, 18] on li "Models" at bounding box center [194, 14] width 34 height 28
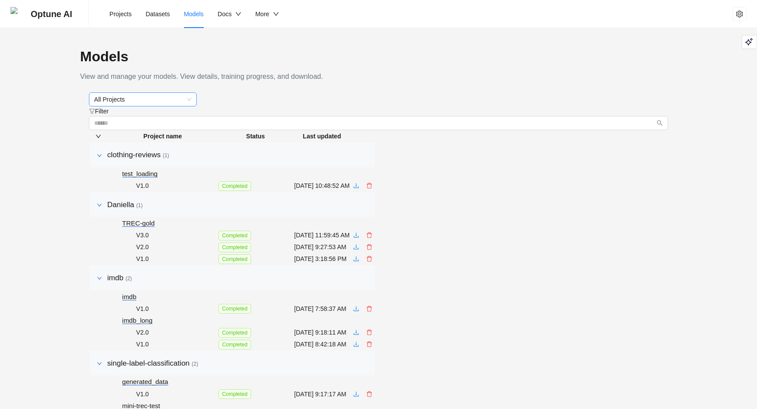
click at [189, 101] on icon "down" at bounding box center [189, 99] width 4 height 3
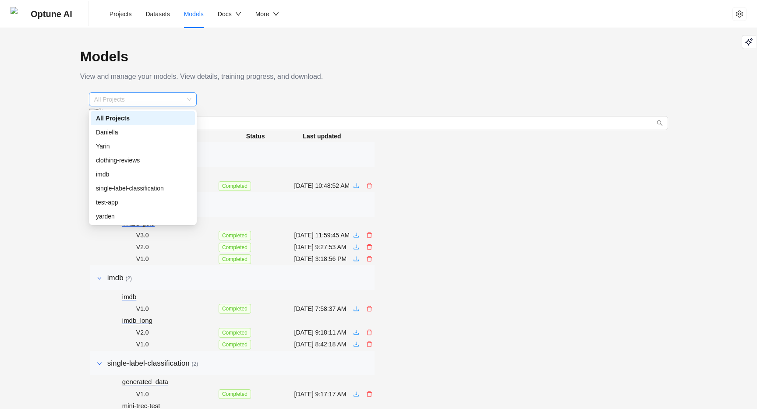
click at [177, 99] on span "All Projects" at bounding box center [142, 99] width 97 height 13
click at [120, 206] on div "test-app" at bounding box center [143, 203] width 94 height 10
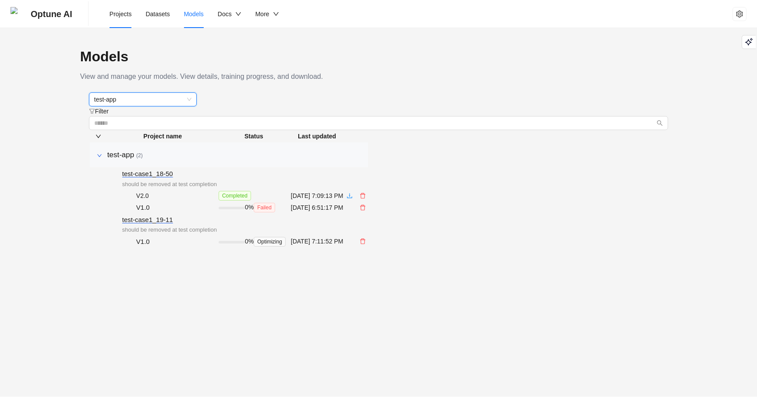
click at [120, 17] on span "Projects" at bounding box center [121, 14] width 22 height 7
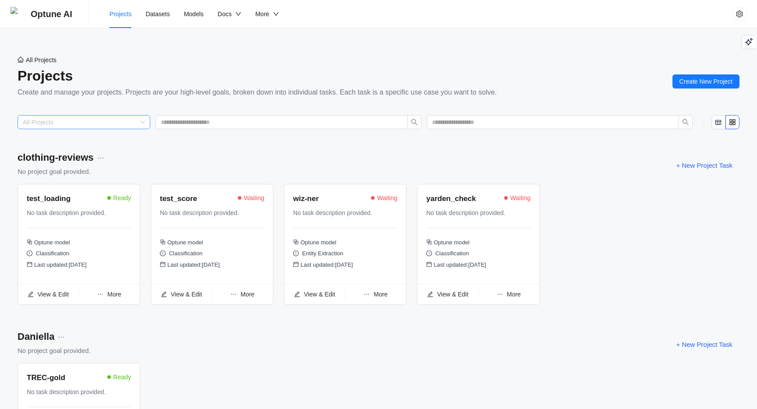
click at [131, 119] on input "search" at bounding box center [80, 122] width 114 height 13
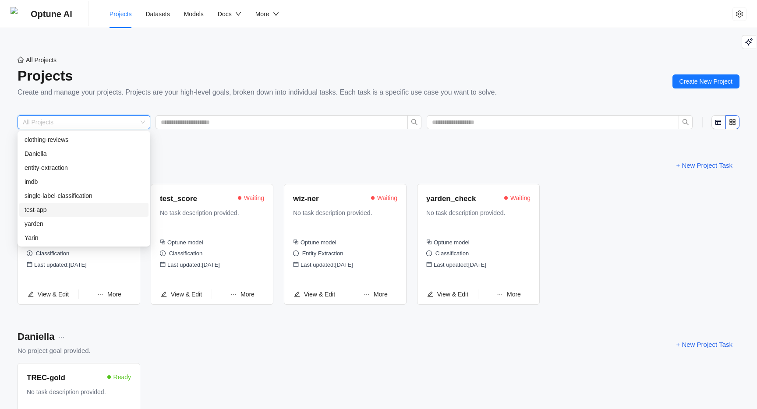
click at [61, 207] on div "test-app" at bounding box center [84, 210] width 119 height 10
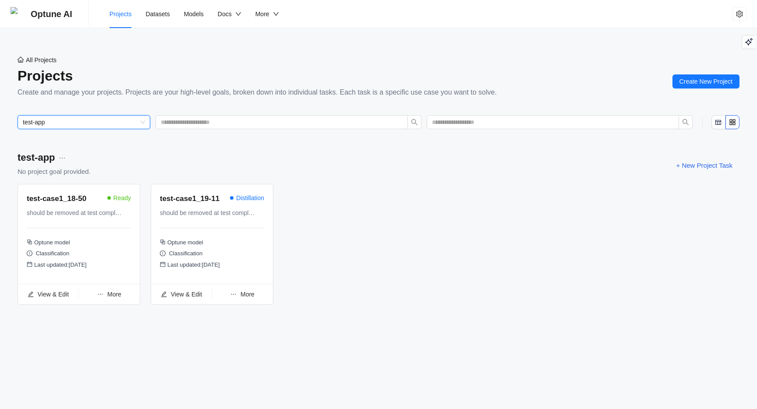
click at [110, 297] on span "More" at bounding box center [114, 294] width 14 height 7
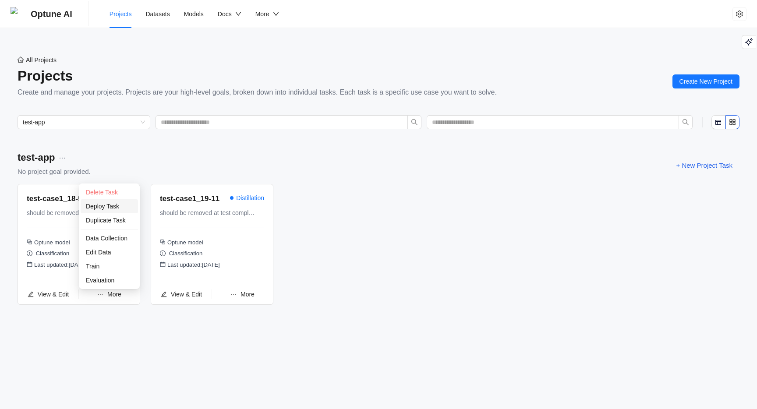
click at [109, 207] on span "Deploy Task" at bounding box center [109, 206] width 47 height 10
click at [201, 13] on span "Models" at bounding box center [194, 14] width 20 height 7
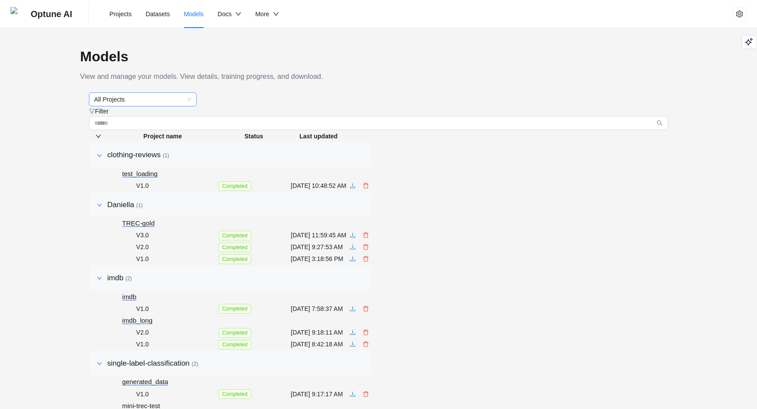
click at [163, 104] on span "All Projects" at bounding box center [142, 99] width 97 height 13
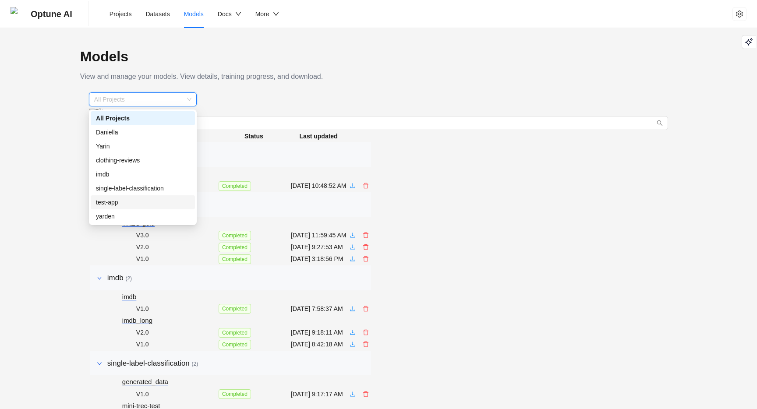
click at [134, 206] on div "test-app" at bounding box center [143, 203] width 94 height 10
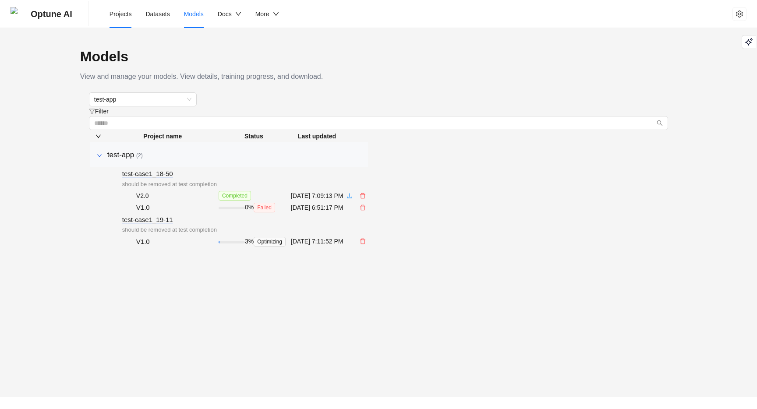
click at [113, 13] on span "Projects" at bounding box center [121, 14] width 22 height 7
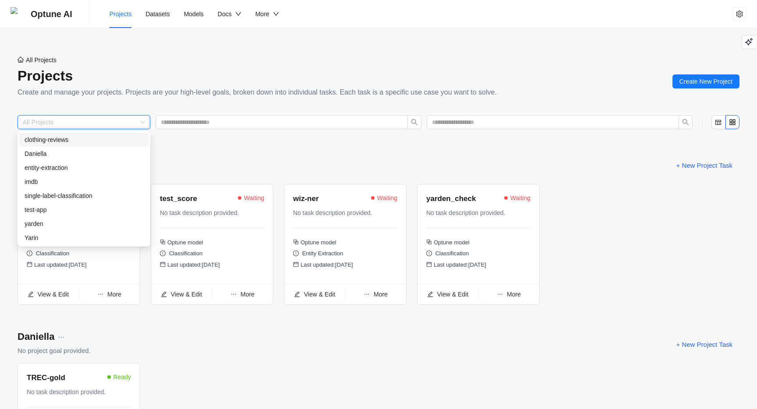
click at [114, 118] on input "search" at bounding box center [80, 122] width 114 height 13
click at [66, 212] on div "test-app" at bounding box center [84, 210] width 119 height 10
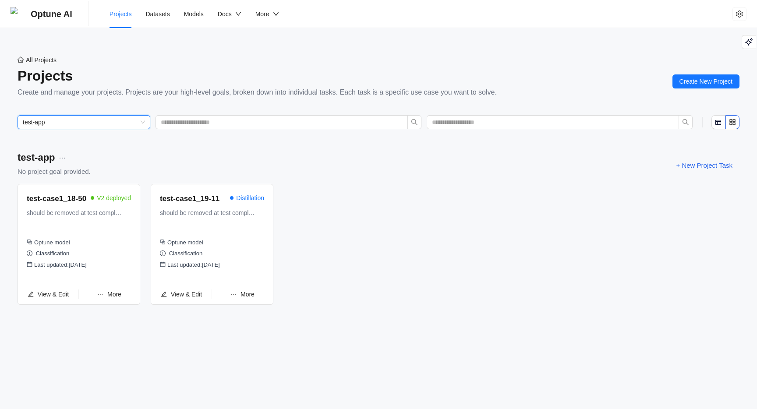
click at [154, 333] on div "test-app No project goal provided. + New Project Task test-case1_18-50 V2 deplo…" at bounding box center [378, 239] width 757 height 207
click at [119, 296] on span "More" at bounding box center [114, 294] width 14 height 7
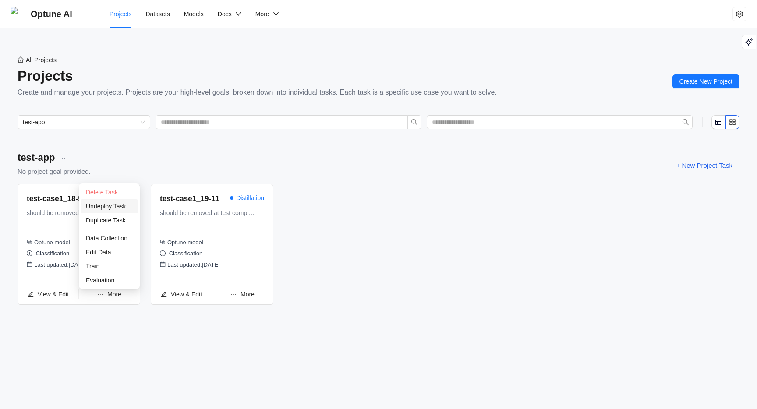
click at [108, 209] on span "Undeploy Task" at bounding box center [109, 206] width 47 height 10
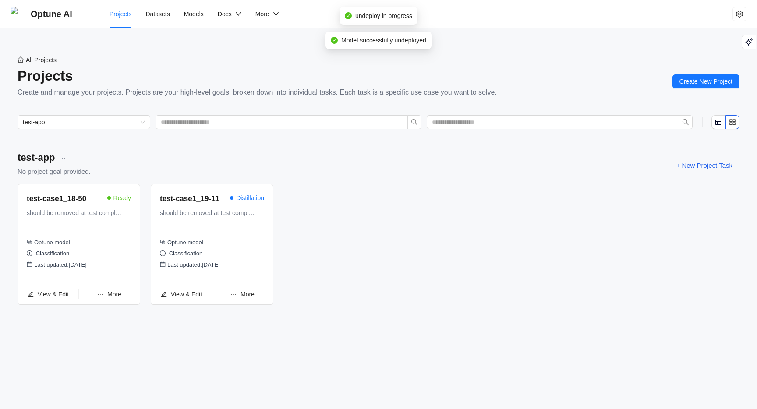
click at [115, 293] on span "More" at bounding box center [114, 294] width 14 height 7
click at [115, 189] on span "Delete Task" at bounding box center [102, 192] width 32 height 7
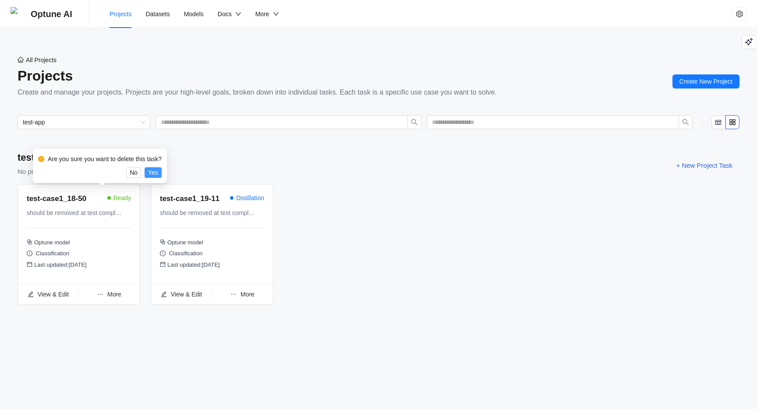
click at [156, 170] on span "Yes" at bounding box center [153, 173] width 10 height 10
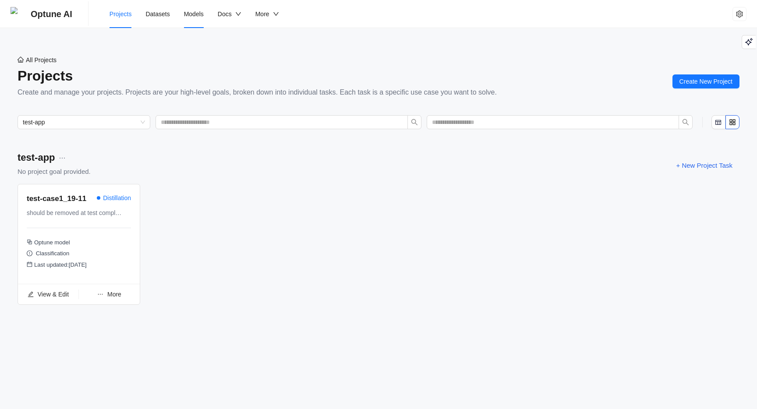
click at [192, 13] on span "Models" at bounding box center [194, 14] width 20 height 7
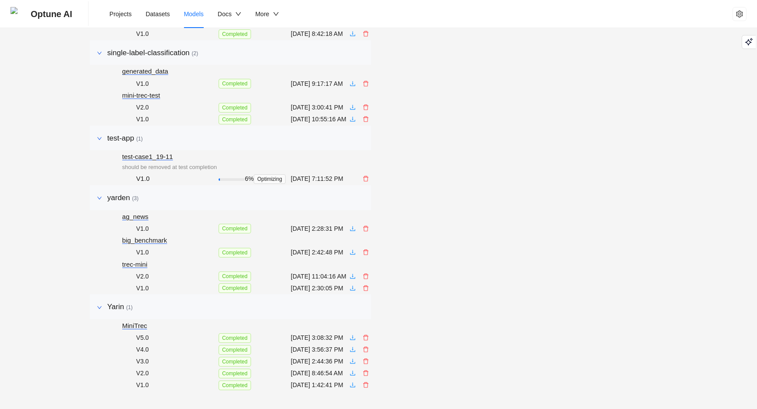
scroll to position [315, 0]
